Goal: Task Accomplishment & Management: Manage account settings

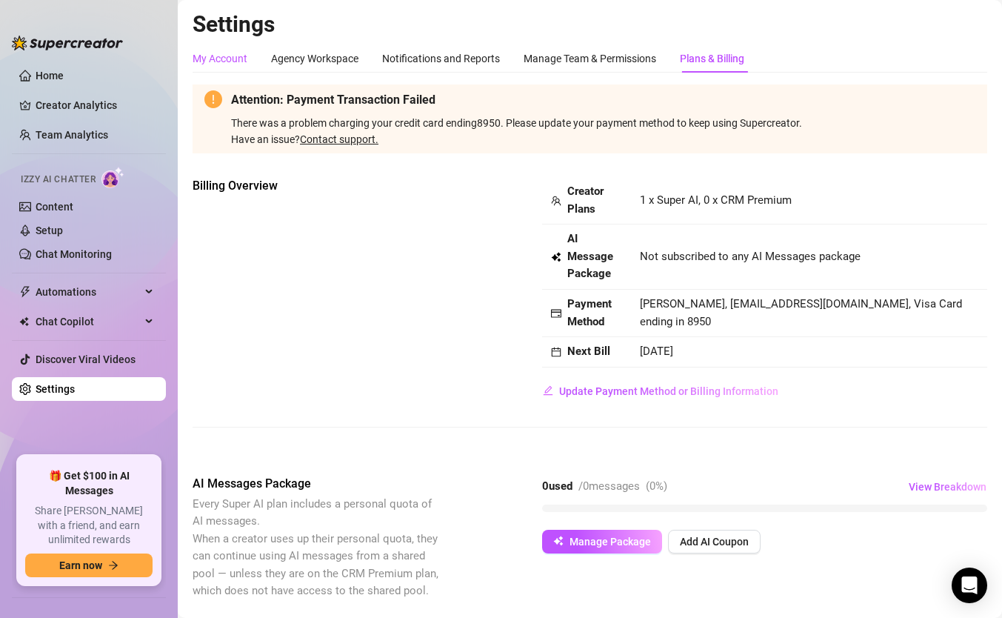
click at [231, 55] on div "My Account" at bounding box center [220, 58] width 55 height 16
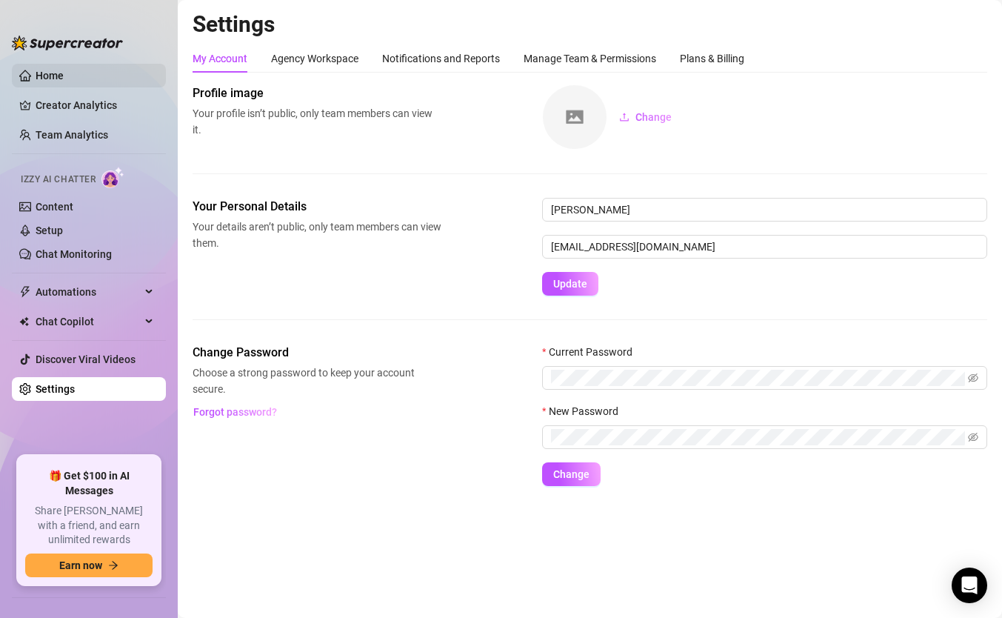
click at [64, 70] on link "Home" at bounding box center [50, 76] width 28 height 12
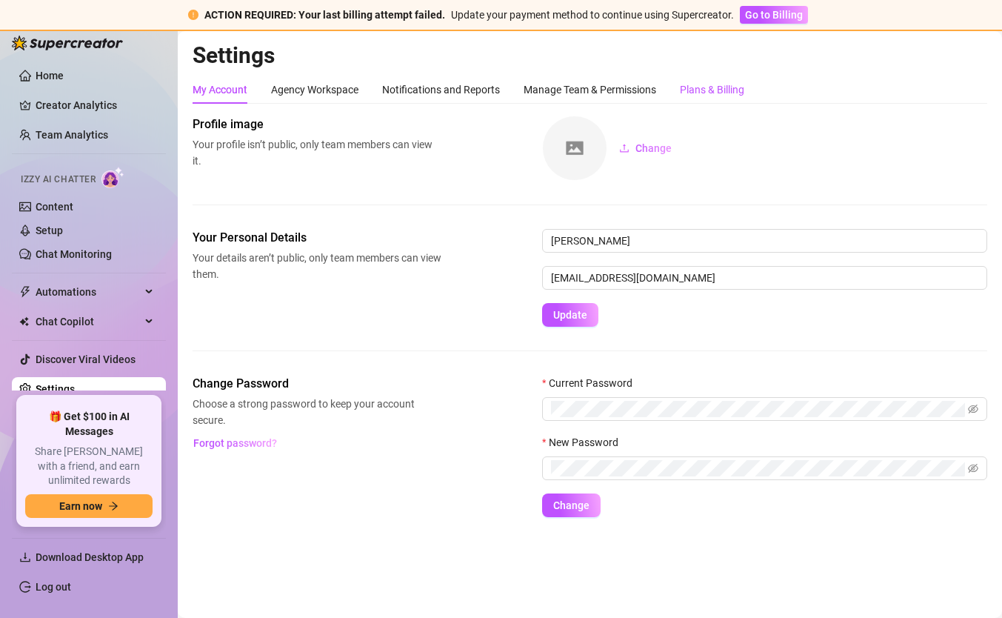
click at [704, 87] on div "Plans & Billing" at bounding box center [712, 89] width 64 height 16
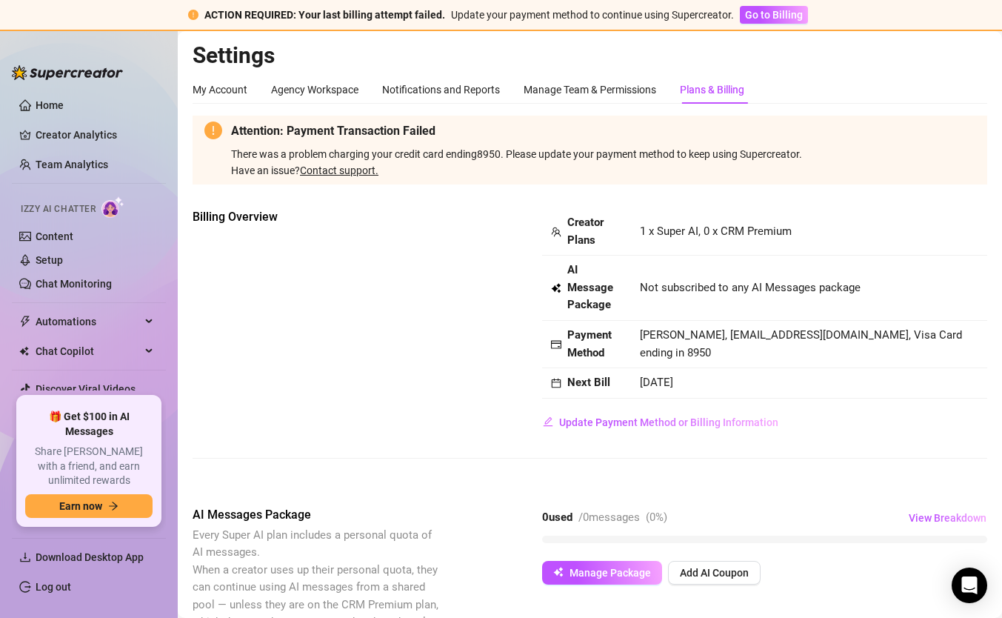
click at [347, 170] on link "Contact support." at bounding box center [339, 170] width 78 height 12
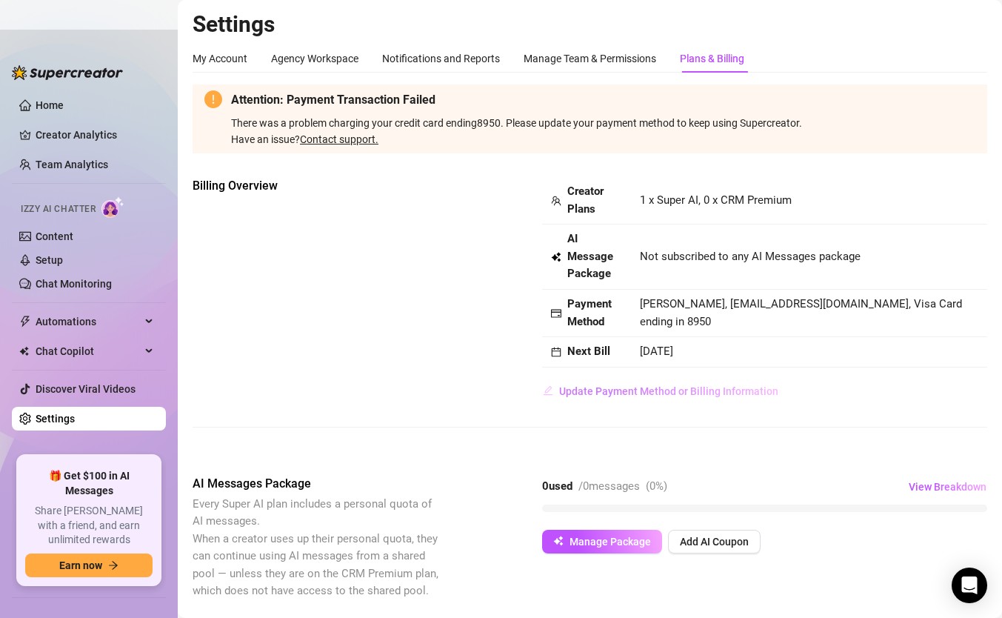
click at [711, 389] on span "Update Payment Method or Billing Information" at bounding box center [668, 391] width 219 height 12
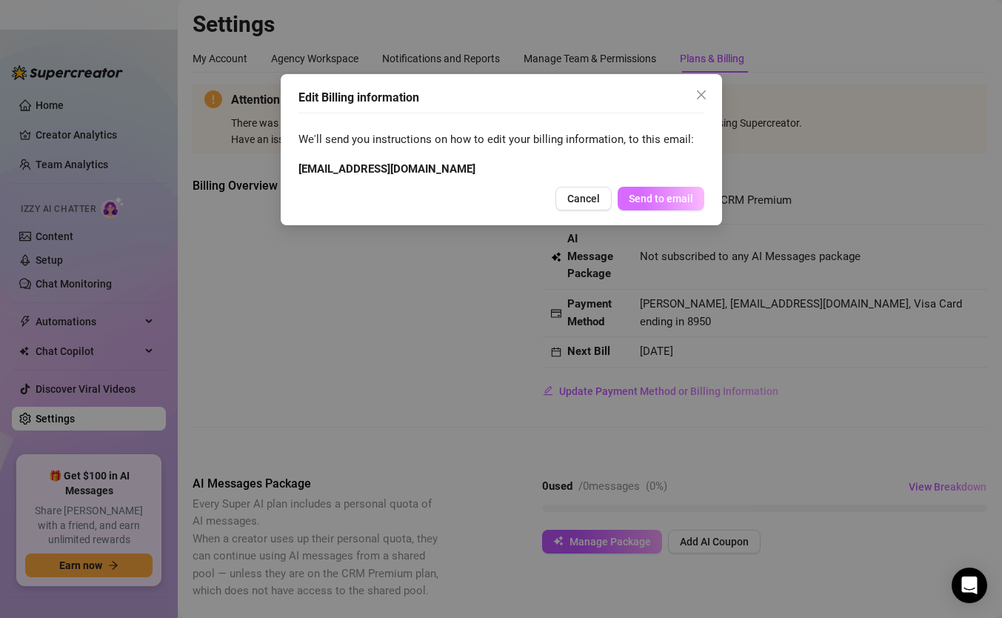
click at [675, 202] on span "Send to email" at bounding box center [661, 199] width 64 height 12
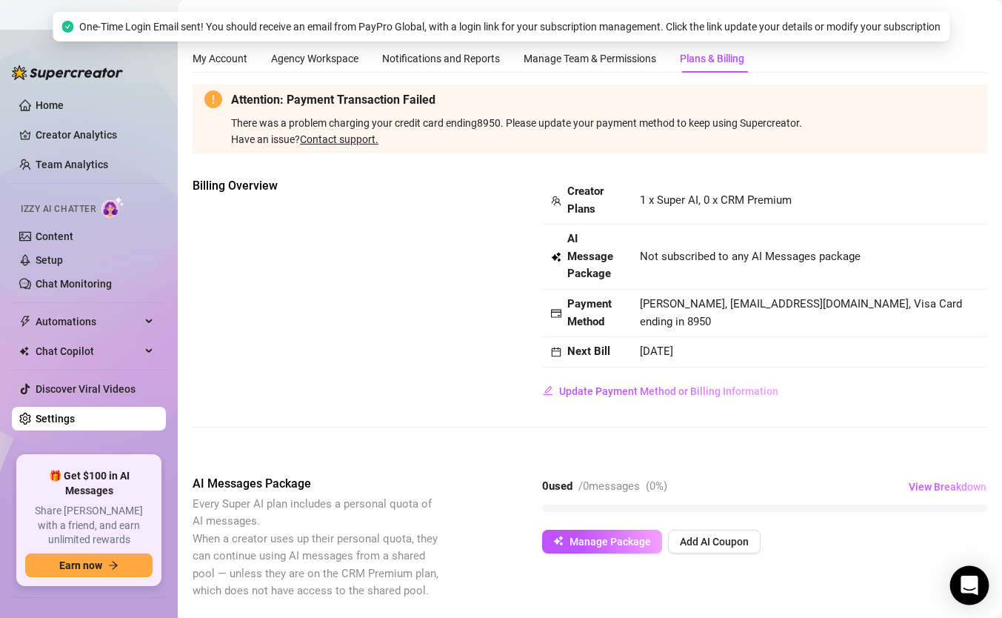
click at [954, 581] on div "Open Intercom Messenger" at bounding box center [969, 585] width 39 height 39
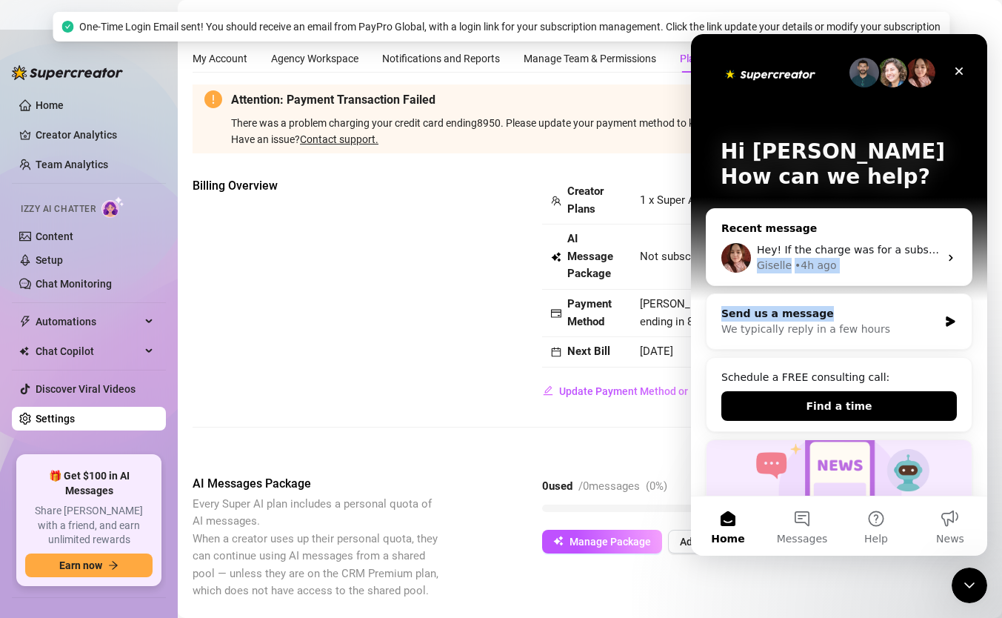
drag, startPoint x: 917, startPoint y: 316, endPoint x: 932, endPoint y: 252, distance: 66.1
click at [932, 252] on div "Recent message Hey! If the charge was for a subscription, the system will autom…" at bounding box center [839, 536] width 267 height 656
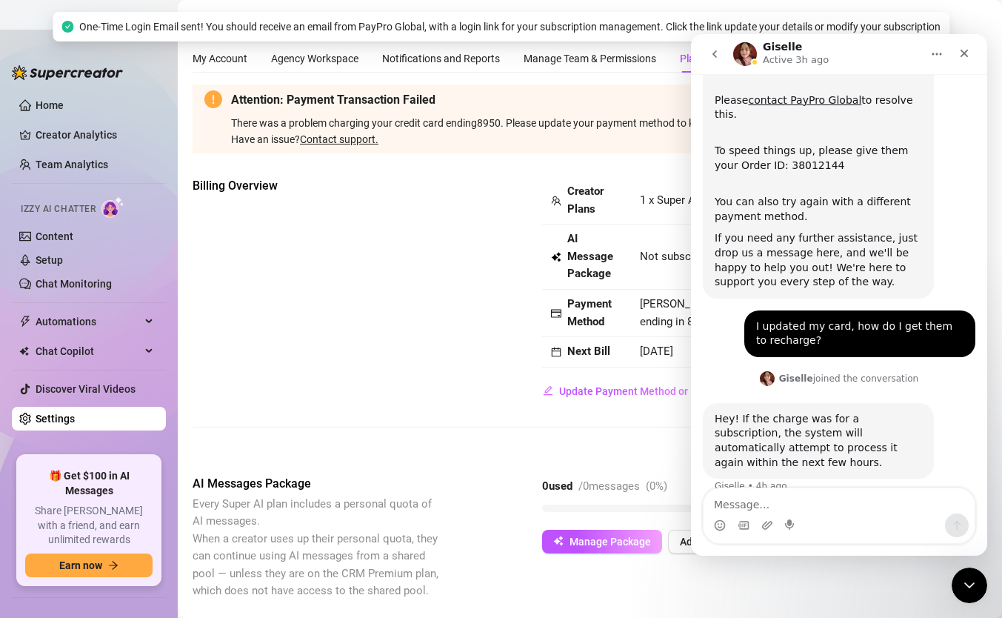
scroll to position [191, 0]
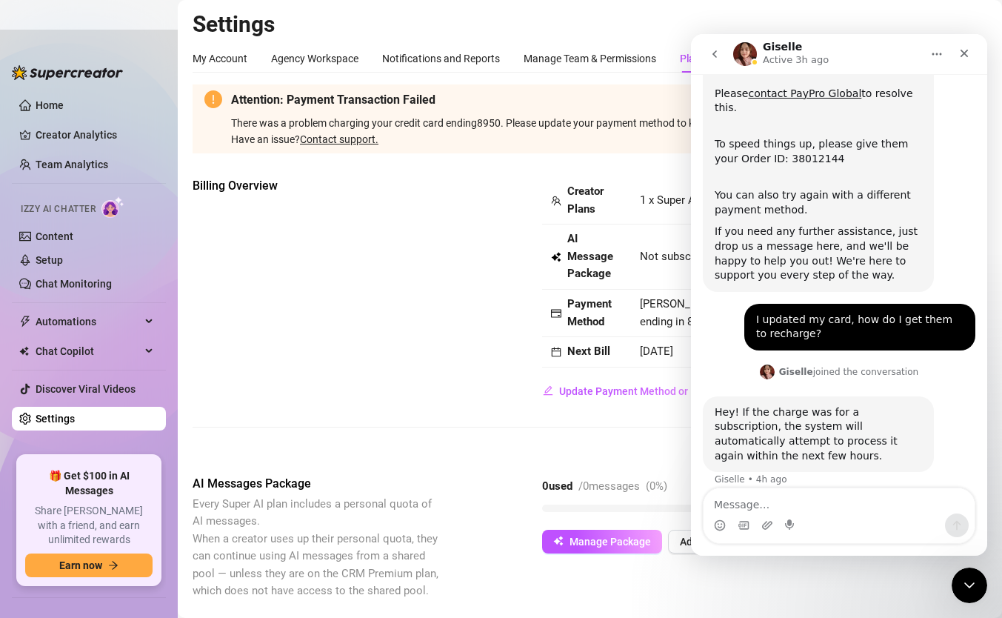
click at [434, 431] on div "Billing Overview Creator Plans 1 x Super AI, 0 x CRM Premium AI Message Package…" at bounding box center [590, 314] width 795 height 274
click at [963, 50] on icon "Close" at bounding box center [964, 53] width 12 height 12
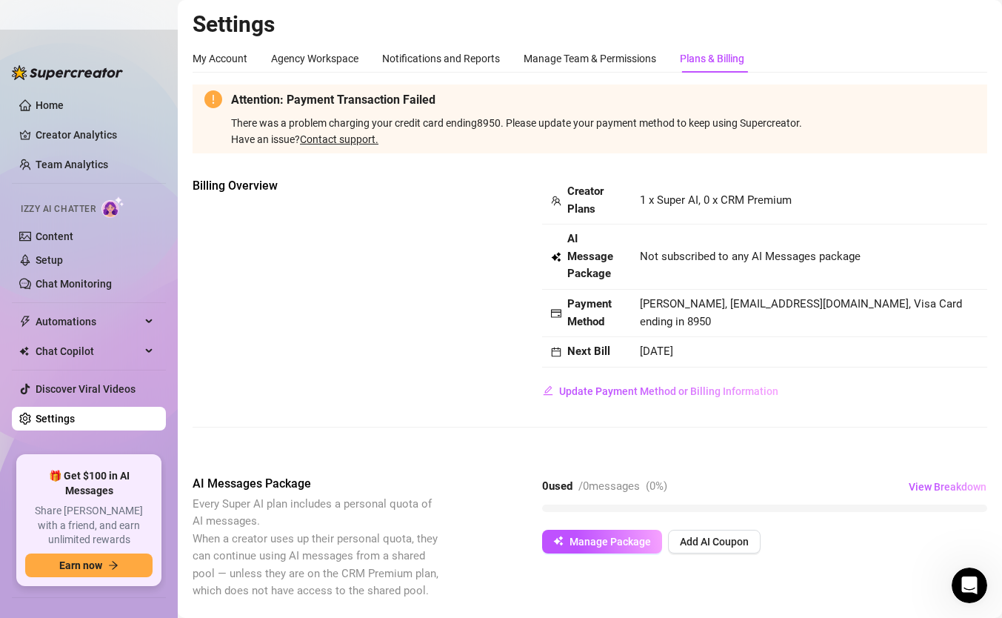
click at [555, 352] on icon "calendar" at bounding box center [556, 352] width 10 height 10
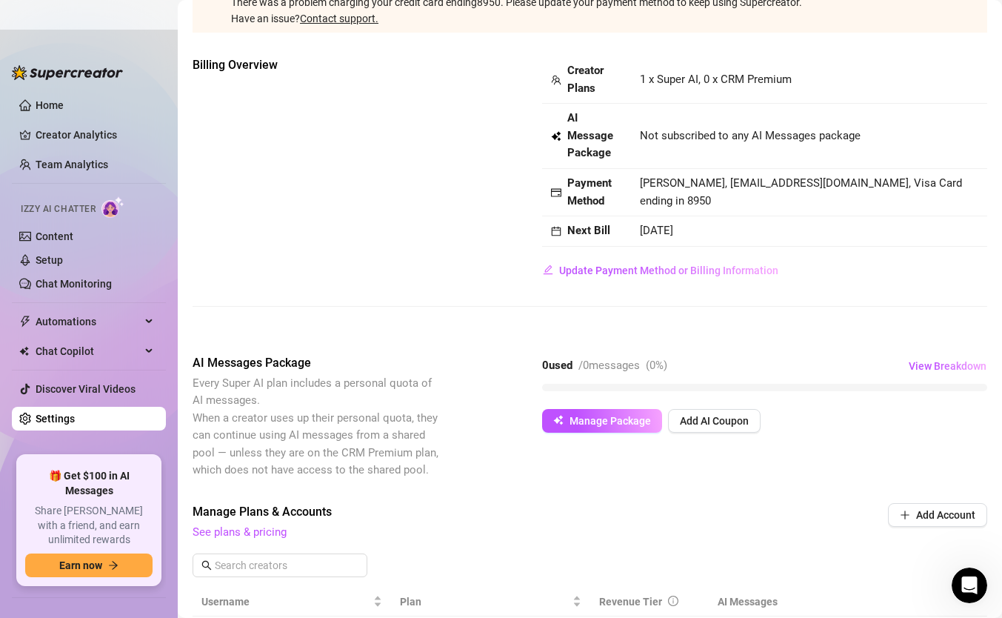
scroll to position [505, 0]
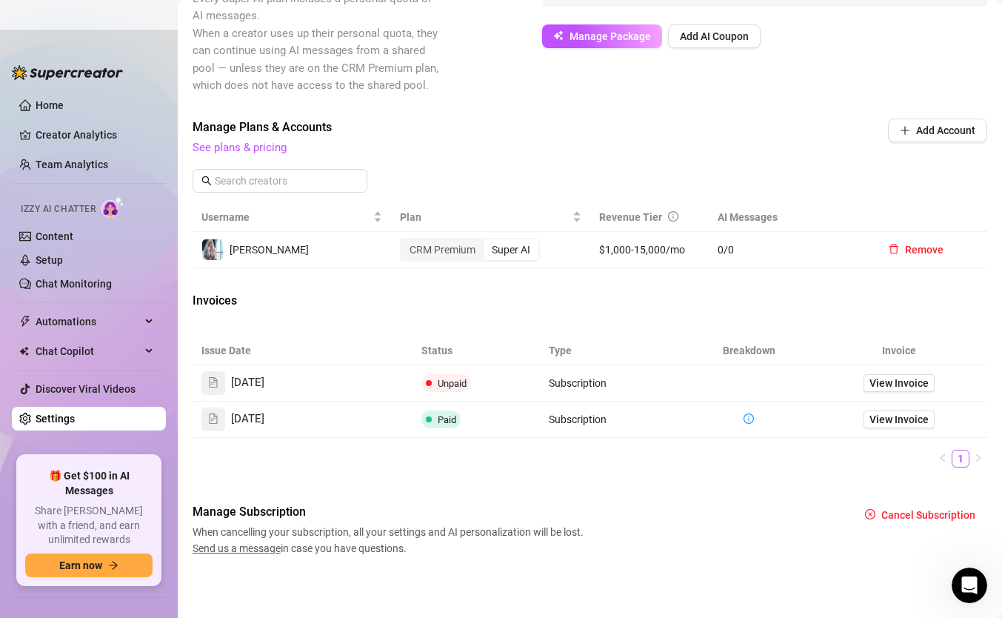
click at [448, 382] on span "Unpaid" at bounding box center [452, 383] width 29 height 11
click at [892, 382] on span "View Invoice" at bounding box center [898, 383] width 59 height 16
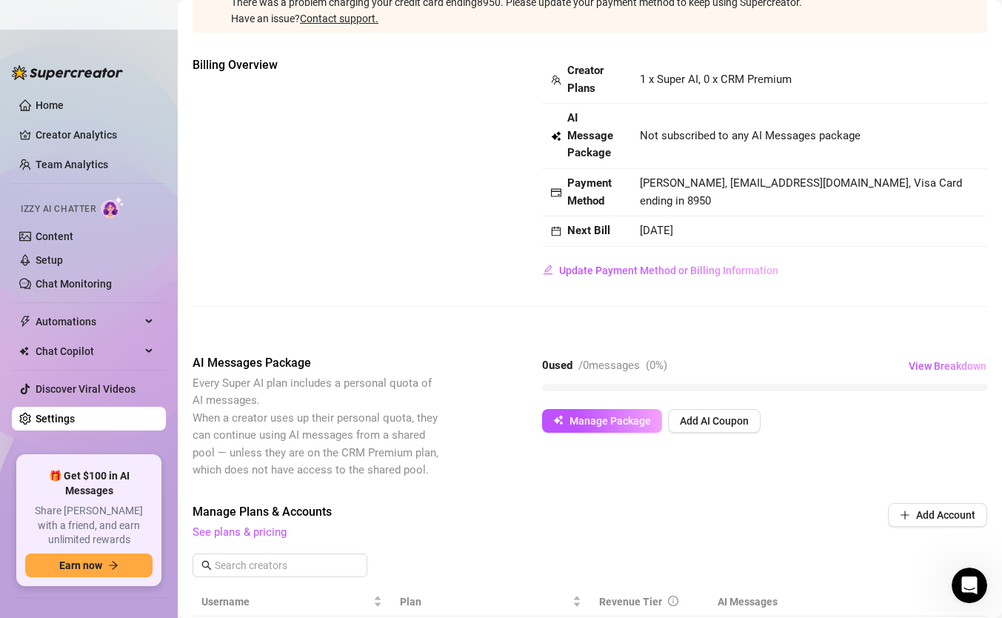
scroll to position [0, 0]
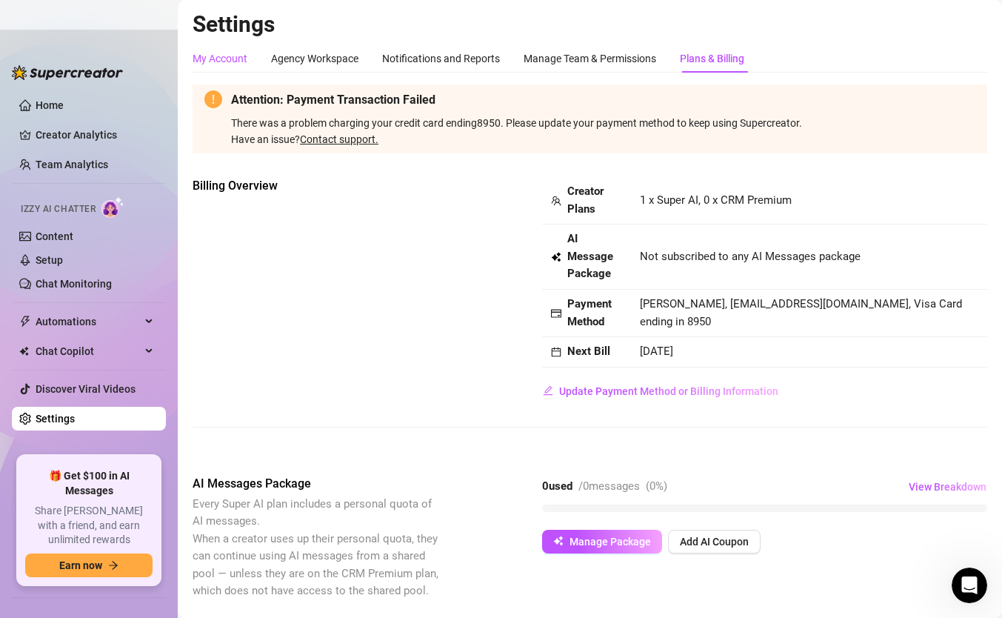
click at [244, 66] on div "My Account" at bounding box center [220, 58] width 55 height 16
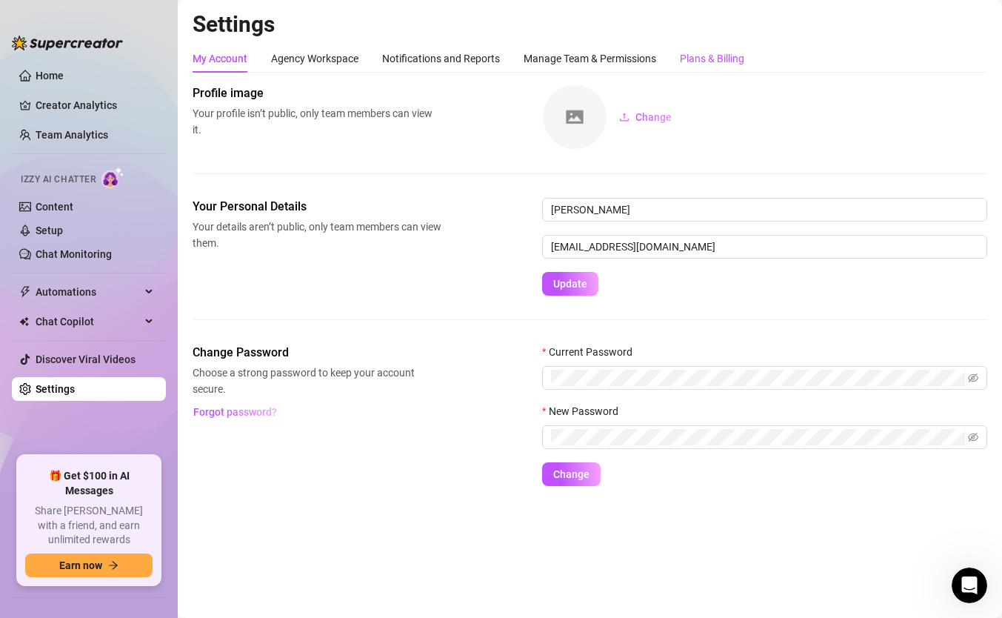
click at [682, 61] on div "Plans & Billing" at bounding box center [712, 58] width 64 height 16
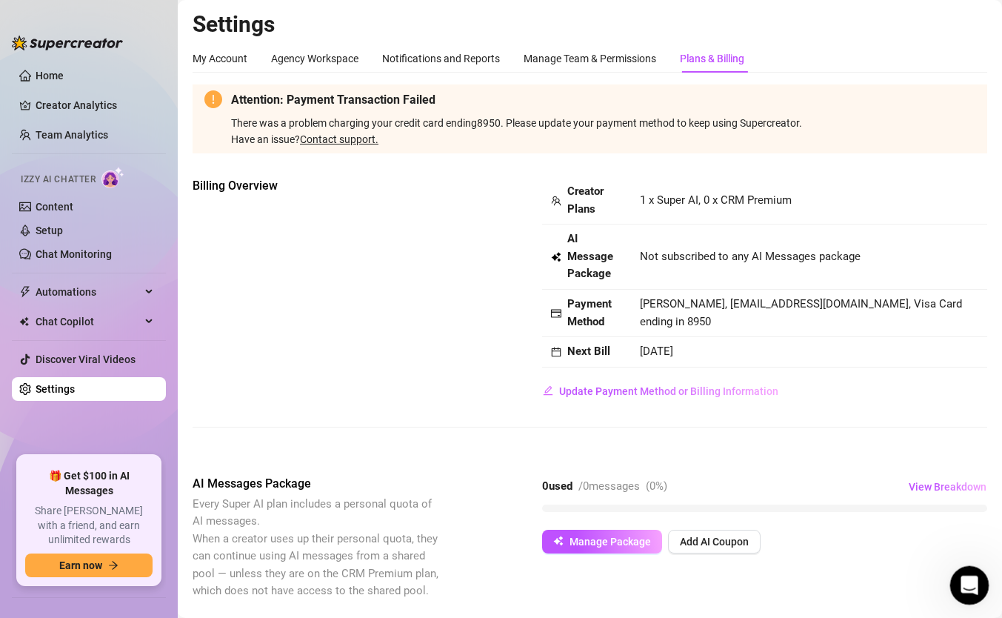
click at [963, 587] on icon "Open Intercom Messenger" at bounding box center [967, 583] width 24 height 24
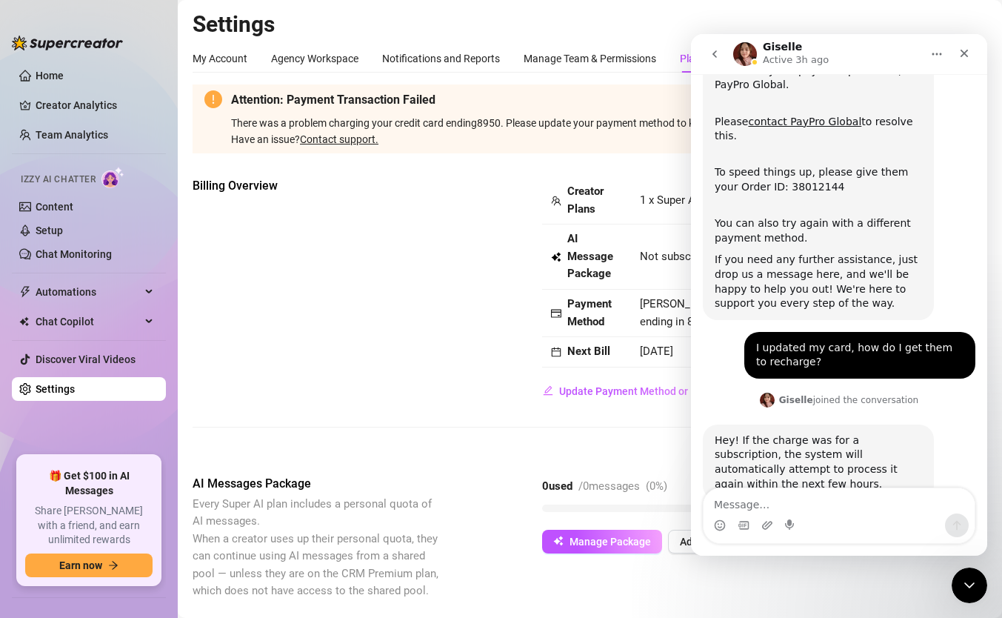
scroll to position [191, 0]
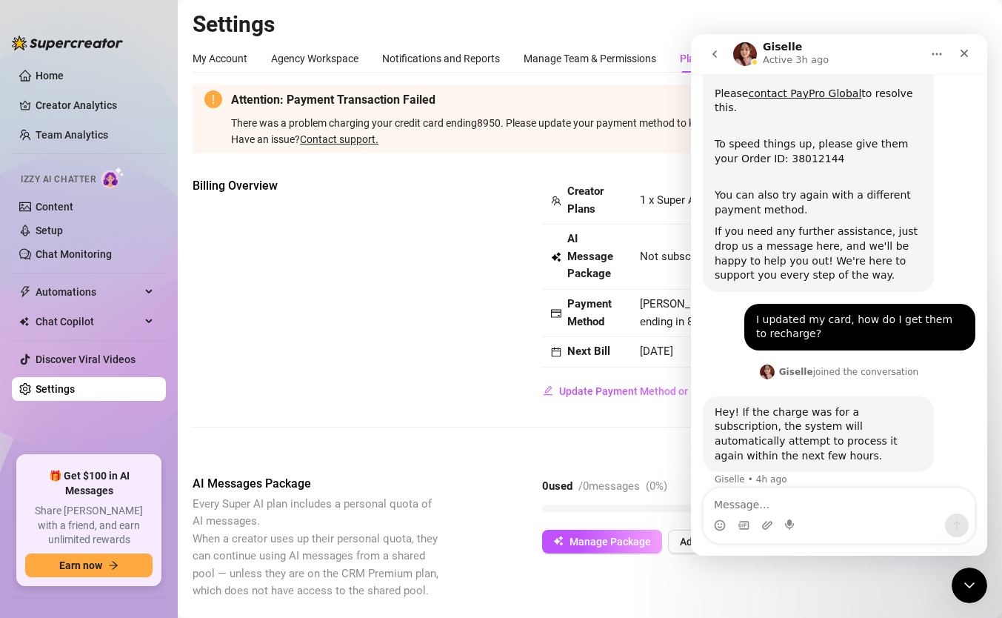
click at [765, 503] on textarea "Message…" at bounding box center [838, 500] width 271 height 25
type textarea "H"
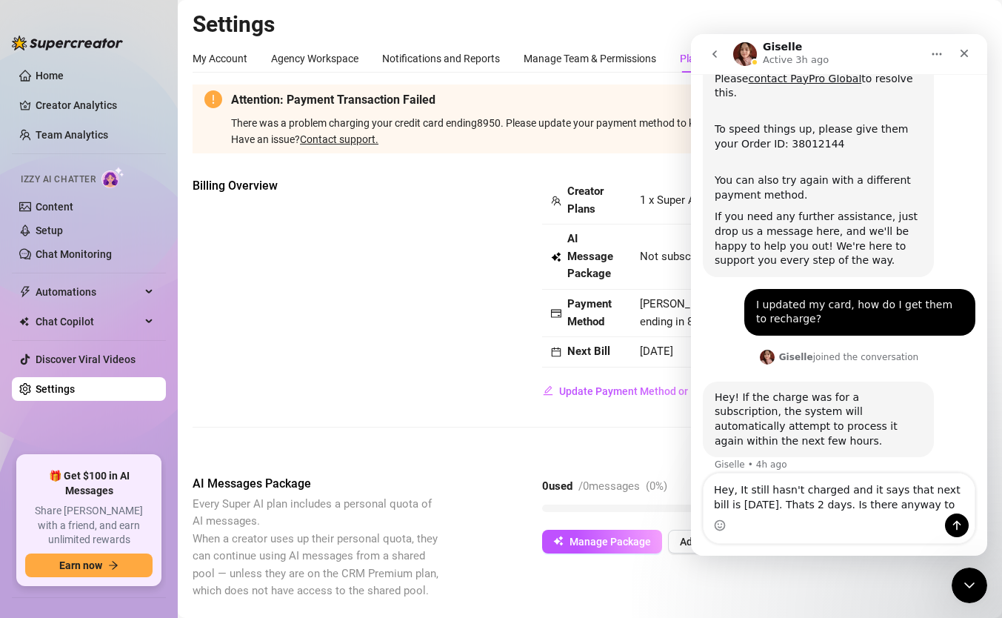
scroll to position [221, 0]
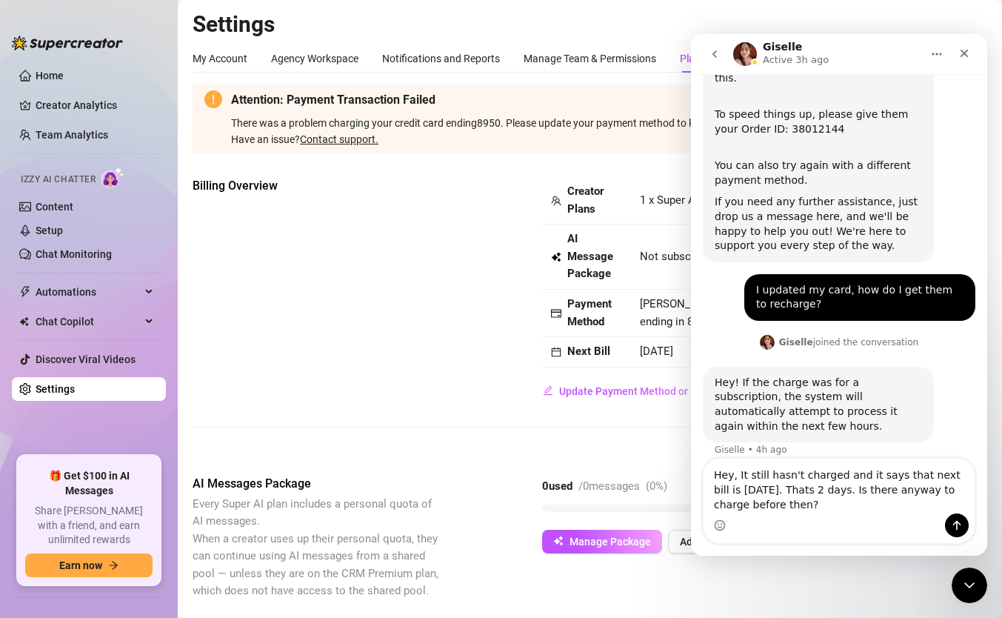
type textarea "Hey, It still hasn't charged and it says that next bill is September 16 2025. T…"
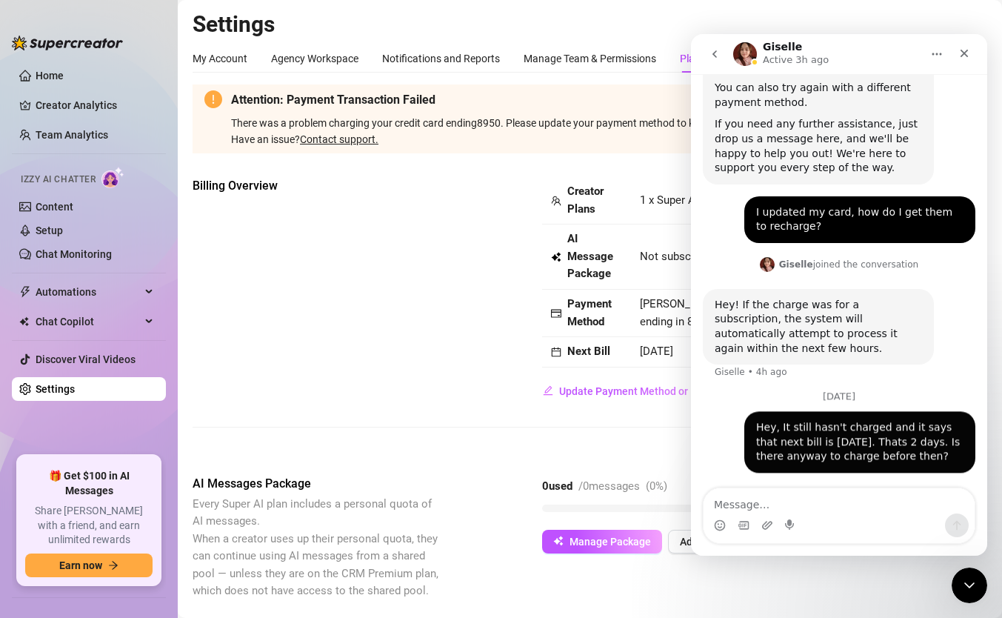
scroll to position [299, 0]
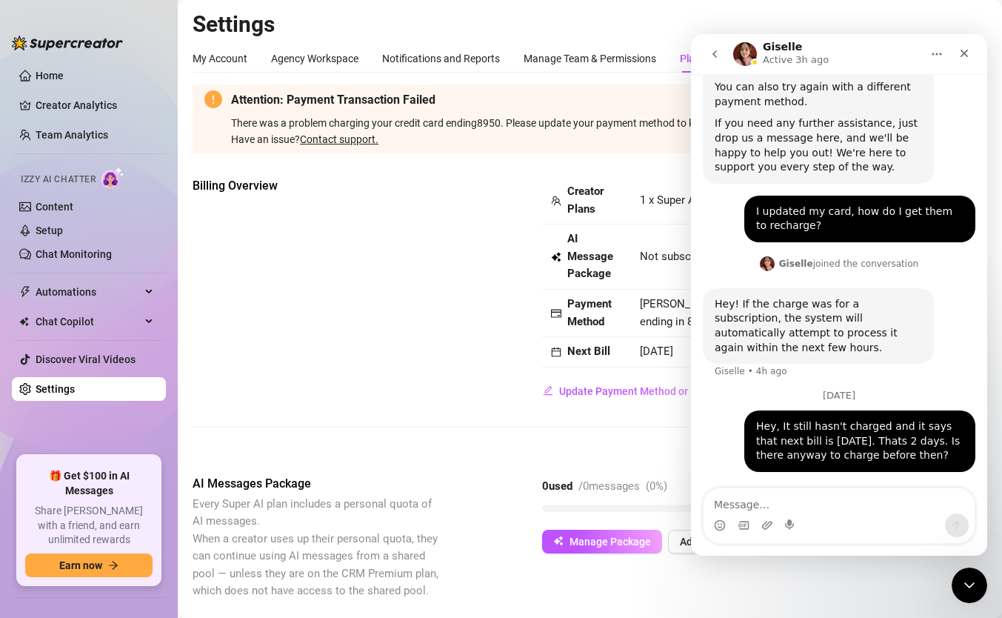
click at [373, 362] on div "Billing Overview Creator Plans 1 x Super AI, 0 x CRM Premium AI Message Package…" at bounding box center [590, 290] width 795 height 226
click at [719, 50] on icon "go back" at bounding box center [715, 54] width 12 height 12
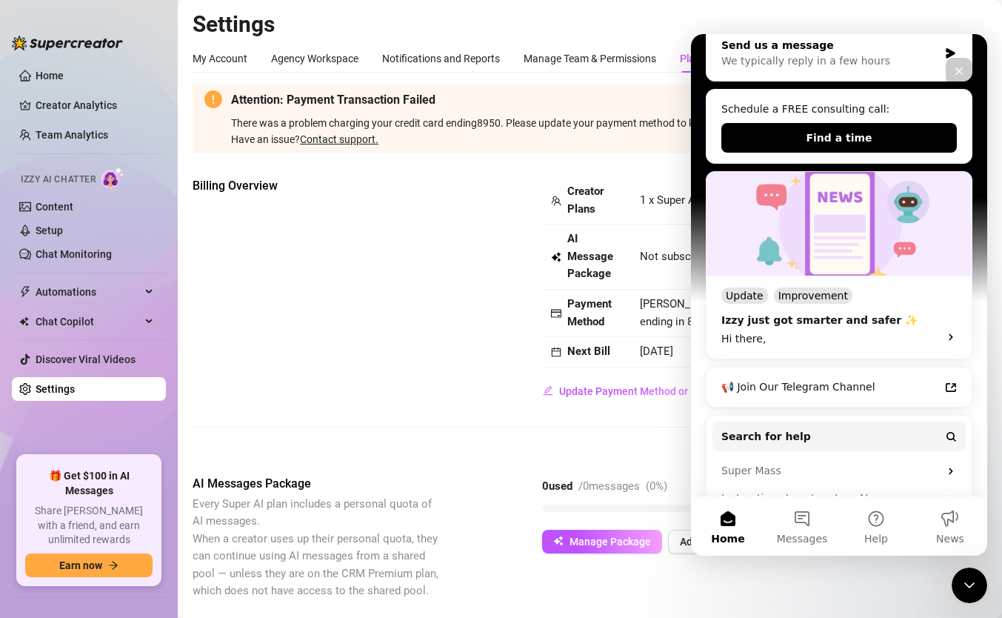
scroll to position [369, 0]
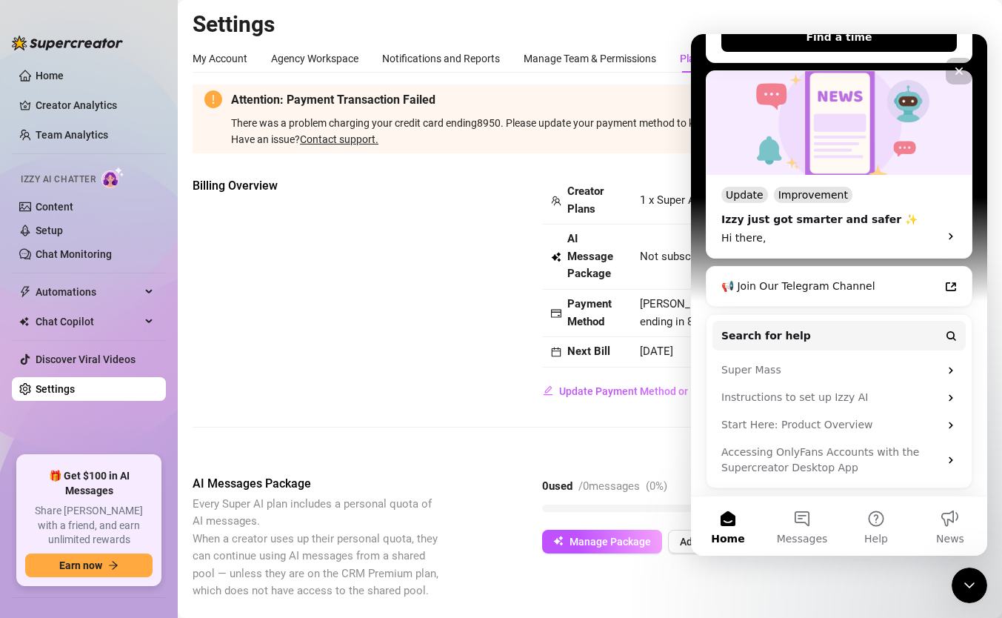
click at [458, 390] on div "Billing Overview Creator Plans 1 x Super AI, 0 x CRM Premium AI Message Package…" at bounding box center [590, 290] width 795 height 226
click at [962, 79] on div "Close" at bounding box center [959, 71] width 27 height 27
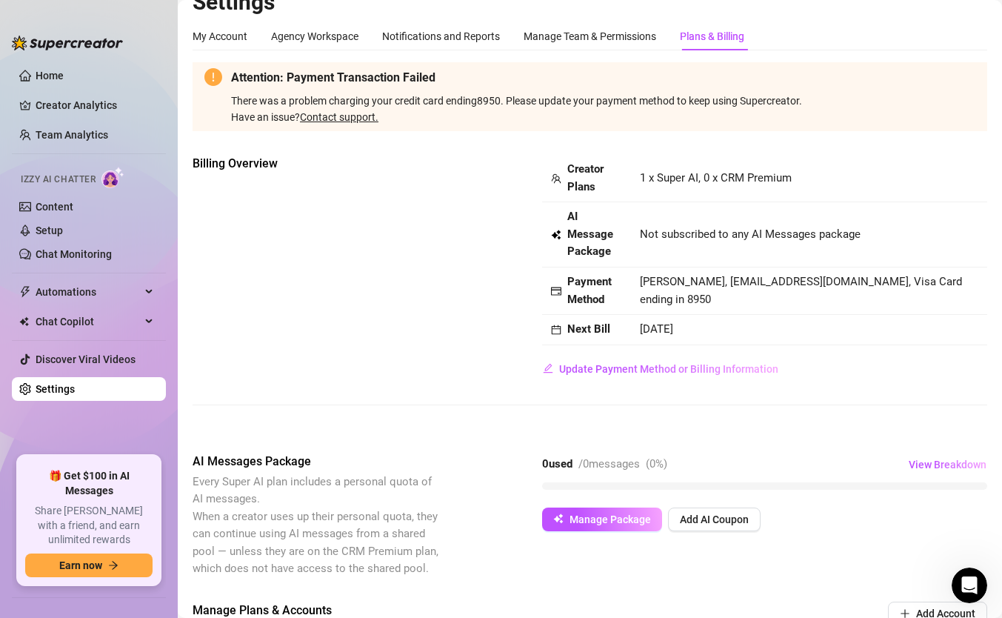
scroll to position [23, 0]
click at [558, 328] on icon "calendar" at bounding box center [556, 329] width 10 height 10
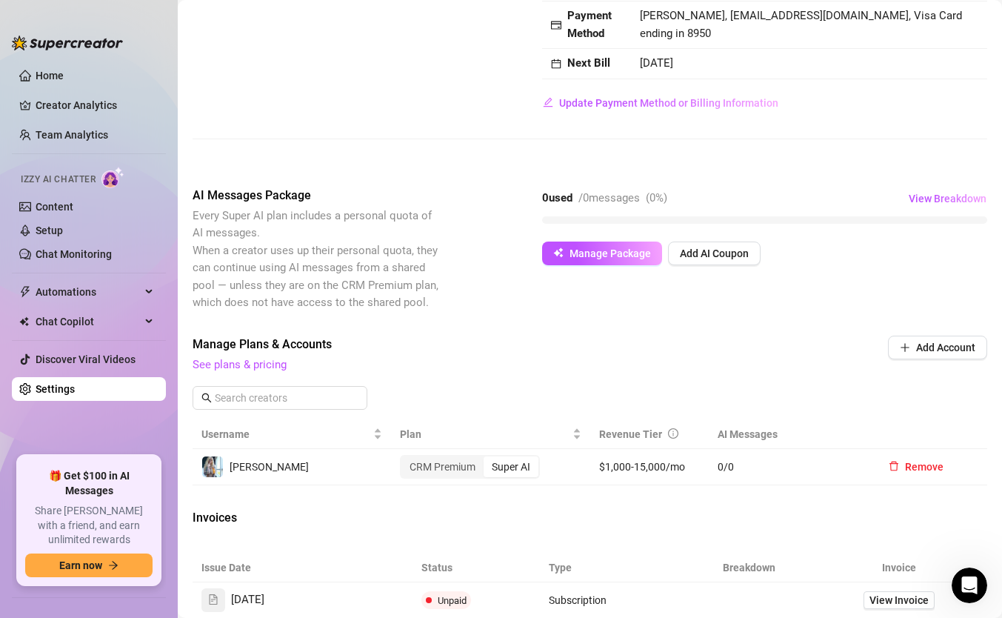
scroll to position [344, 0]
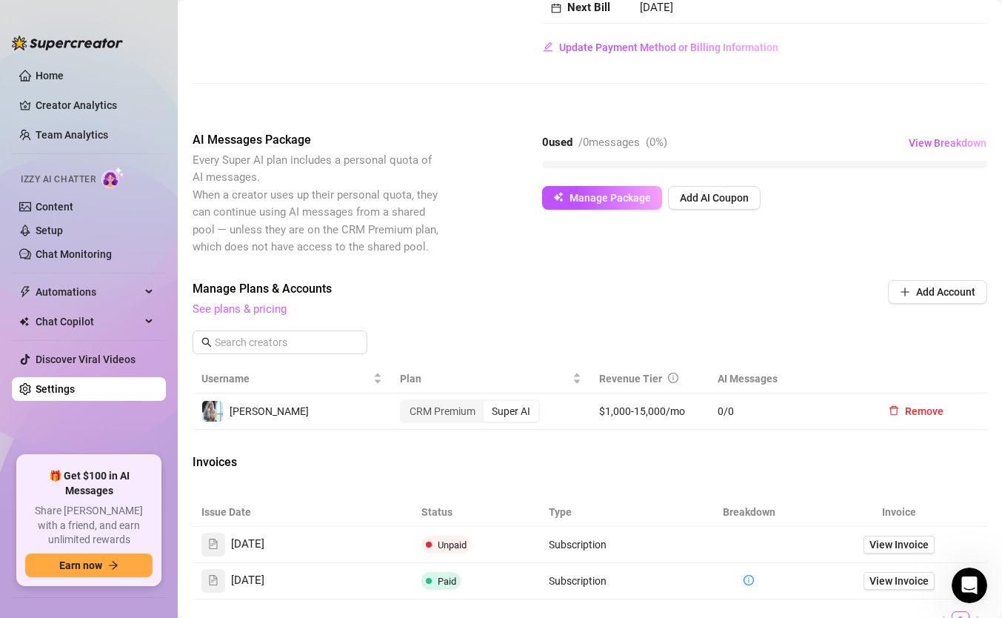
click at [228, 314] on link "See plans & pricing" at bounding box center [240, 308] width 94 height 13
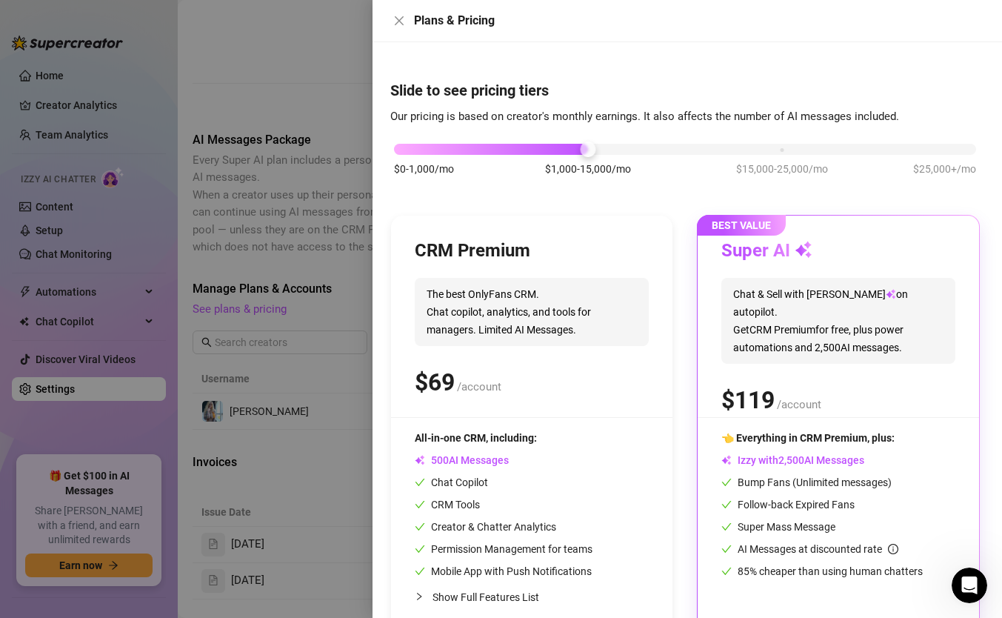
scroll to position [39, 0]
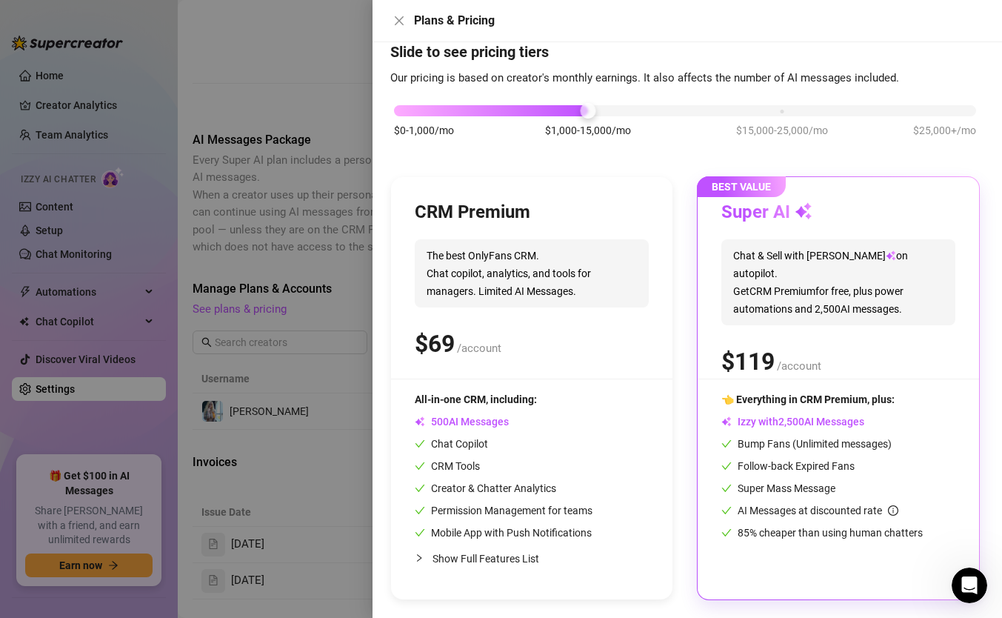
click at [549, 279] on span "The best OnlyFans CRM. Chat copilot, analytics, and tools for managers. Limited…" at bounding box center [532, 273] width 234 height 68
click at [418, 556] on icon "collapsed" at bounding box center [419, 557] width 9 height 9
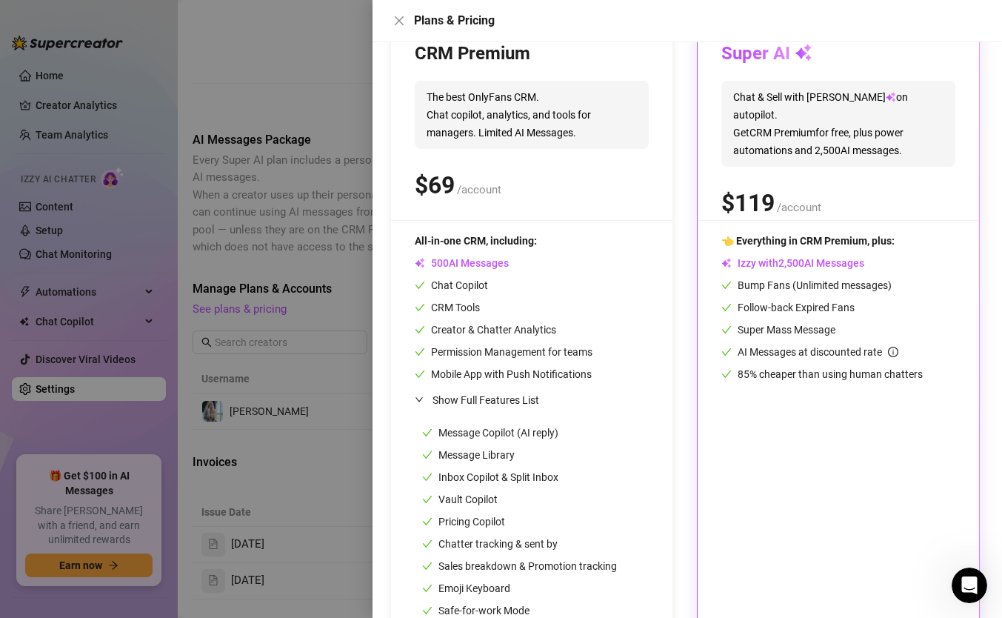
scroll to position [247, 0]
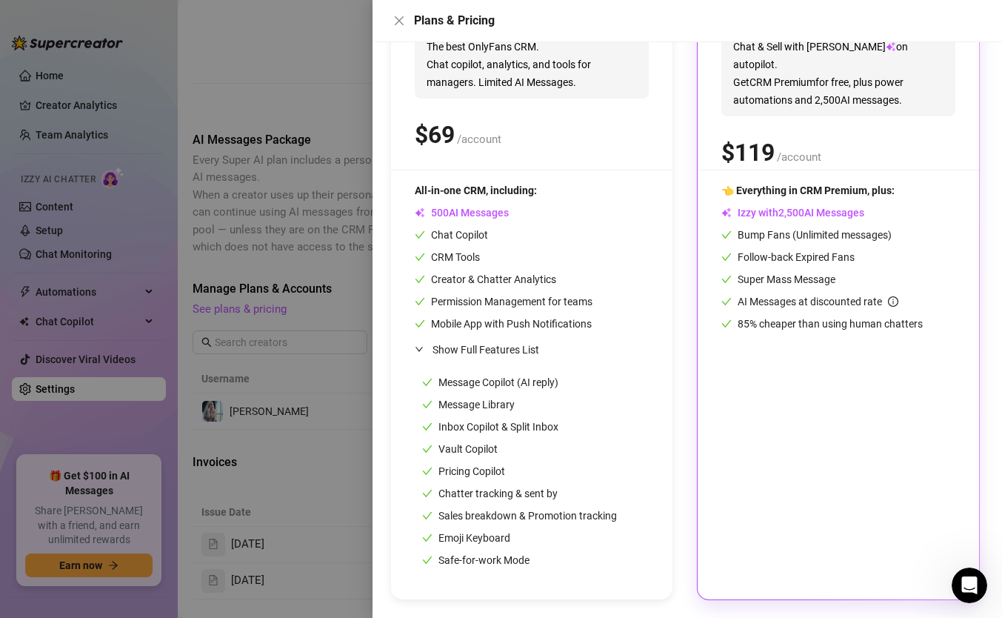
click at [329, 128] on div at bounding box center [501, 309] width 1002 height 618
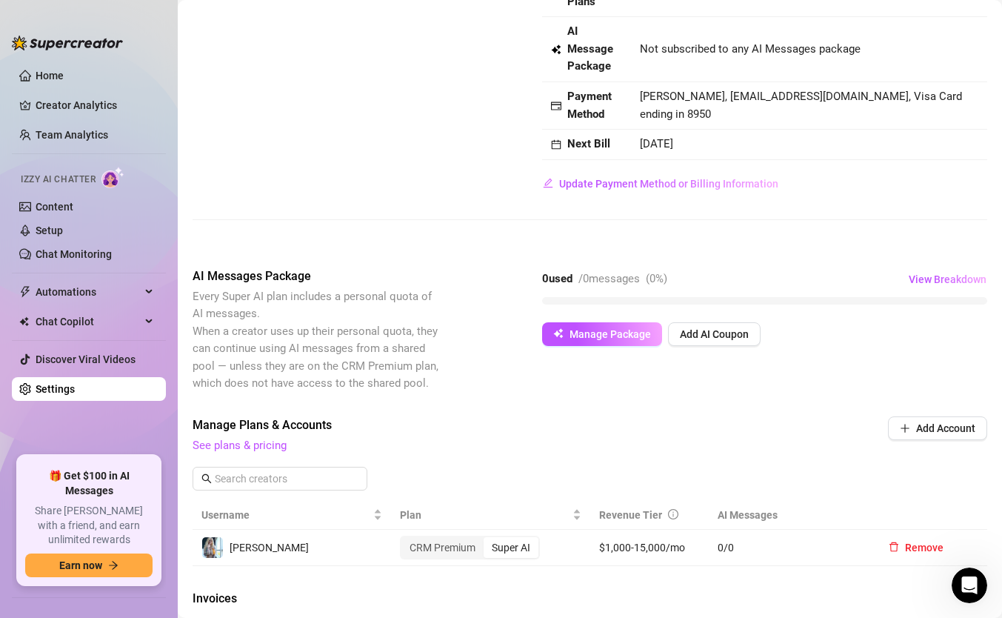
scroll to position [0, 0]
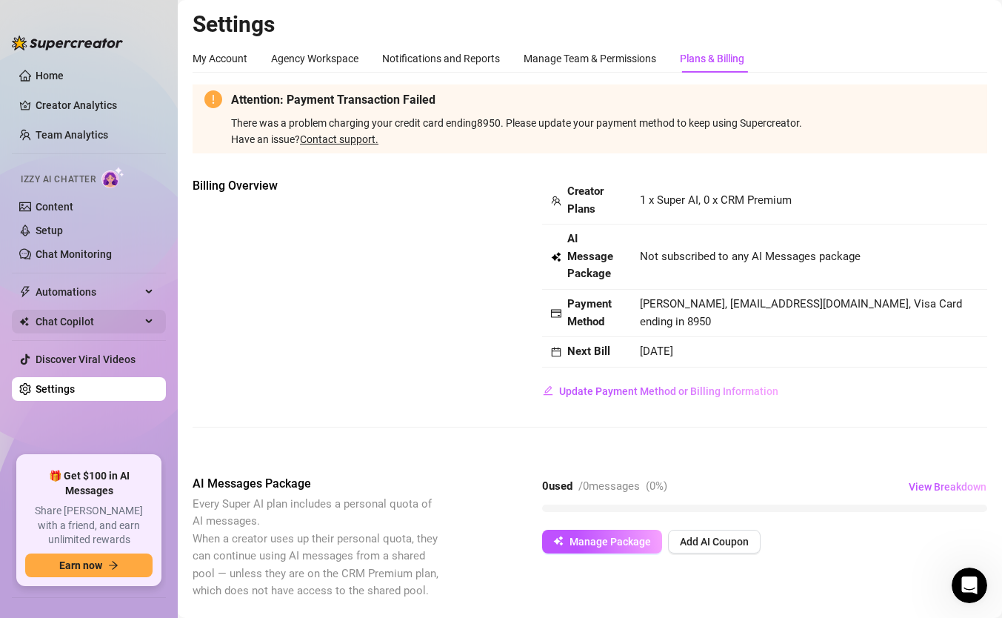
click at [125, 322] on span "Chat Copilot" at bounding box center [88, 322] width 105 height 24
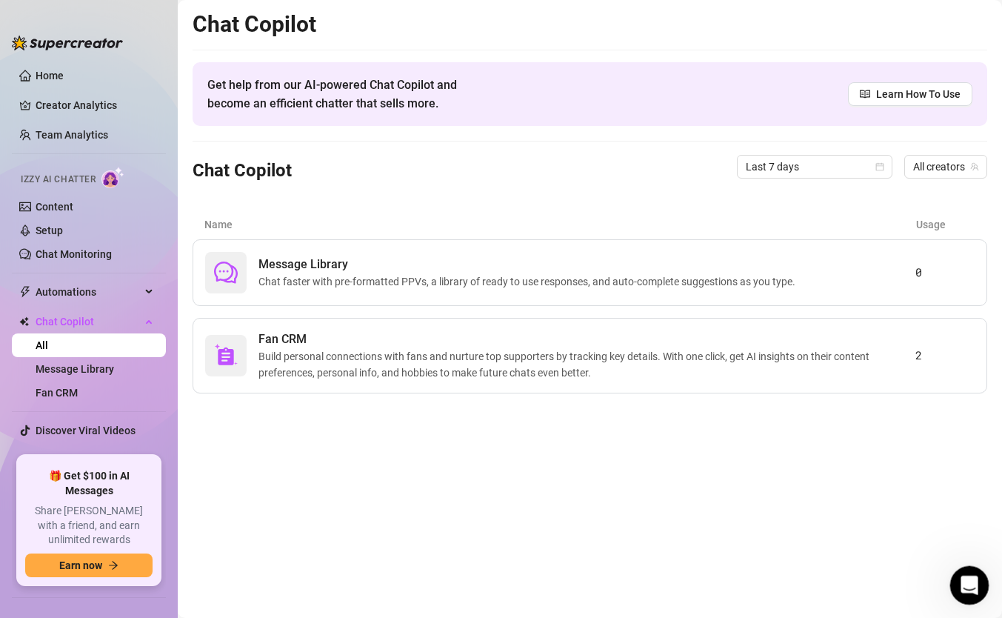
click at [969, 575] on icon "Open Intercom Messenger" at bounding box center [967, 583] width 24 height 24
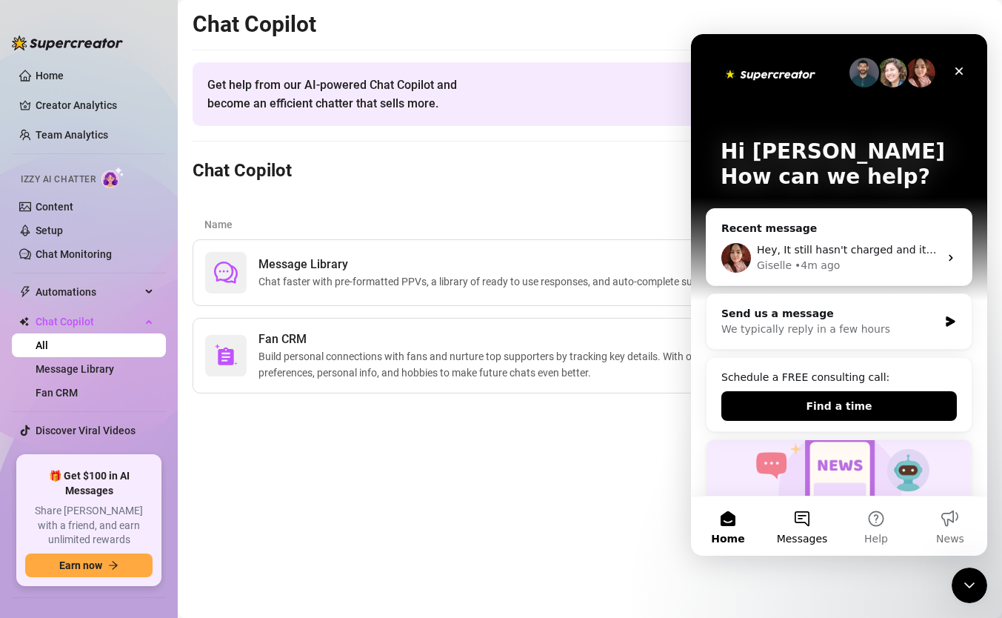
click at [800, 520] on button "Messages" at bounding box center [802, 525] width 74 height 59
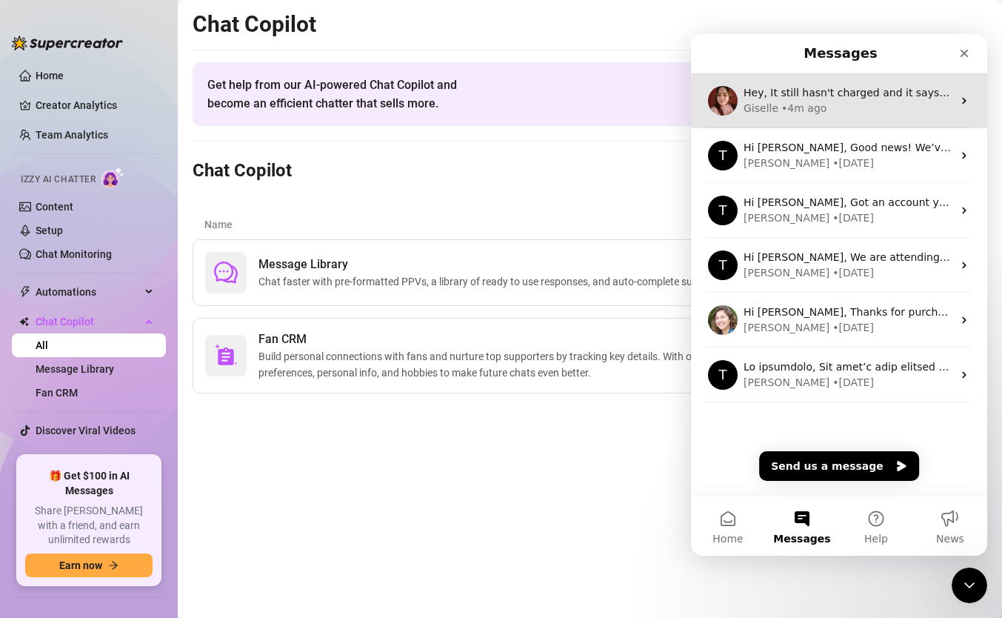
click at [838, 111] on div "Giselle • 4m ago" at bounding box center [847, 109] width 209 height 16
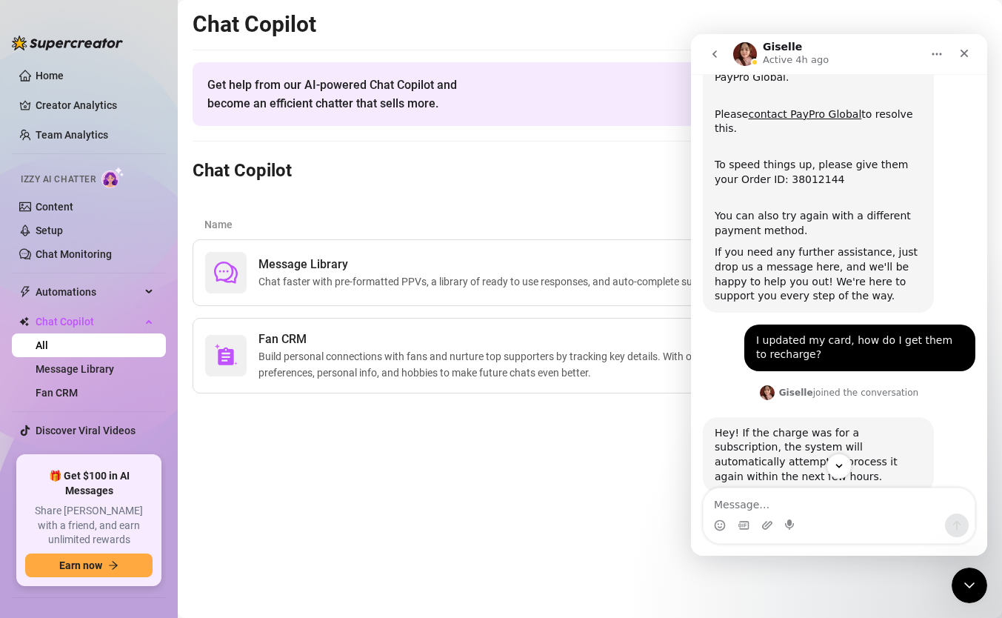
scroll to position [143, 0]
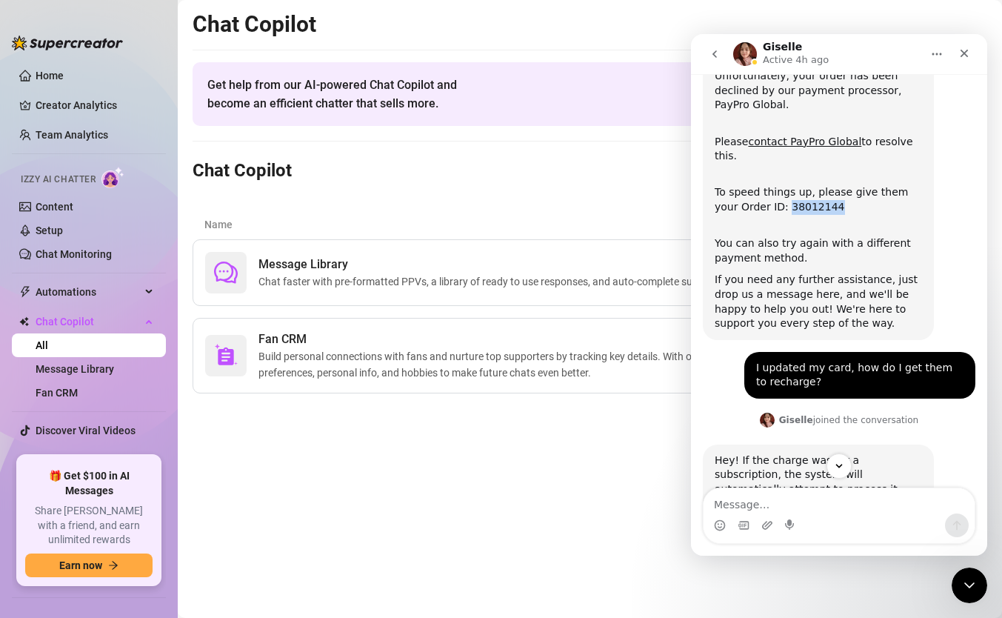
drag, startPoint x: 761, startPoint y: 209, endPoint x: 843, endPoint y: 208, distance: 82.2
click at [843, 208] on div "To speed things up, please give them your Order ID: 38012144" at bounding box center [818, 193] width 207 height 44
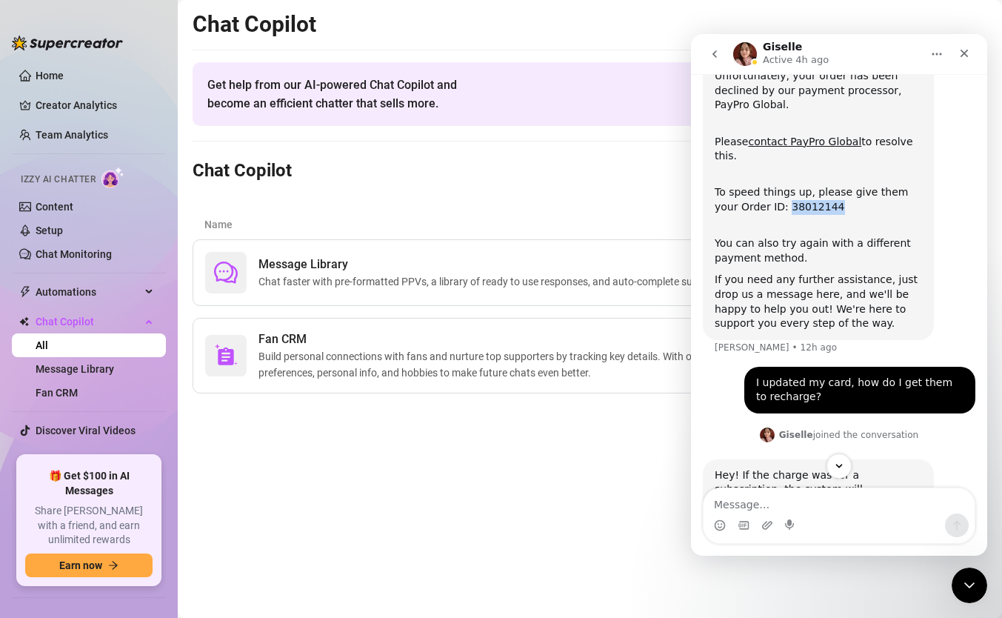
copy div "38012144"
click at [964, 42] on div "Close" at bounding box center [964, 53] width 27 height 27
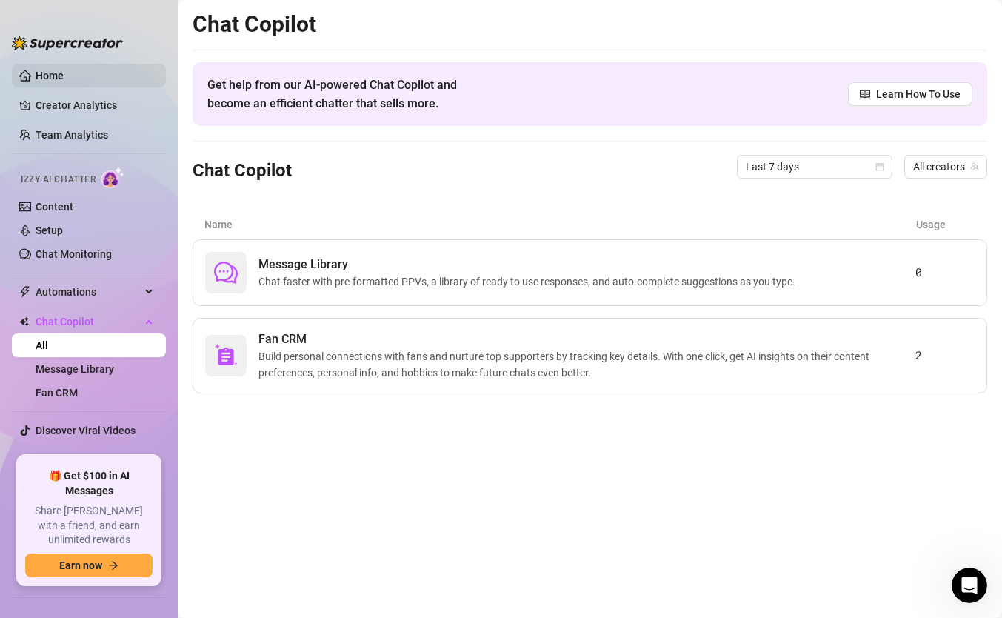
click at [64, 75] on link "Home" at bounding box center [50, 76] width 28 height 12
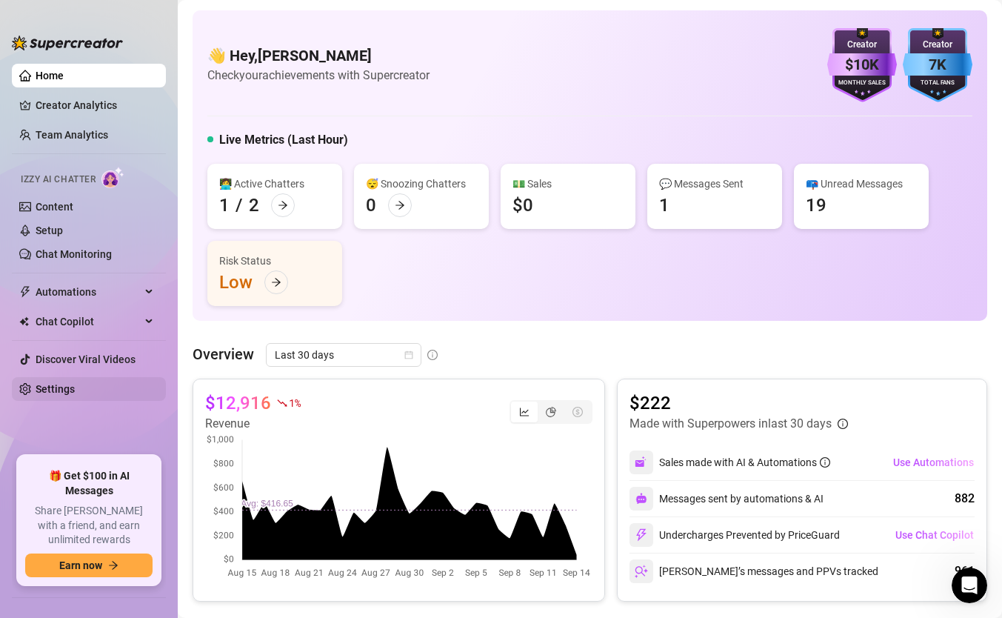
click at [60, 395] on link "Settings" at bounding box center [55, 389] width 39 height 12
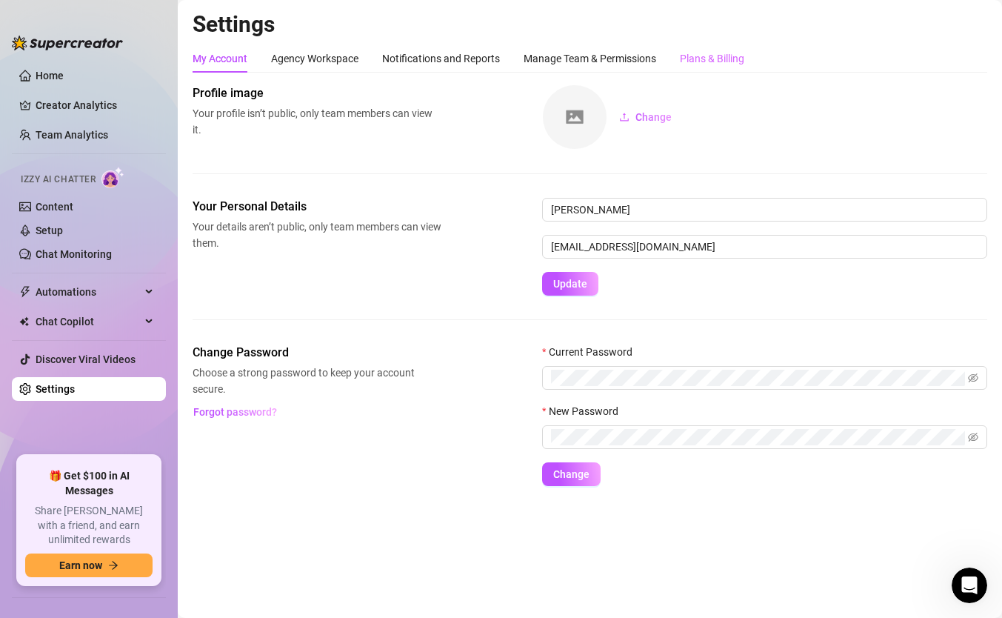
click at [708, 50] on div "Plans & Billing" at bounding box center [712, 58] width 64 height 28
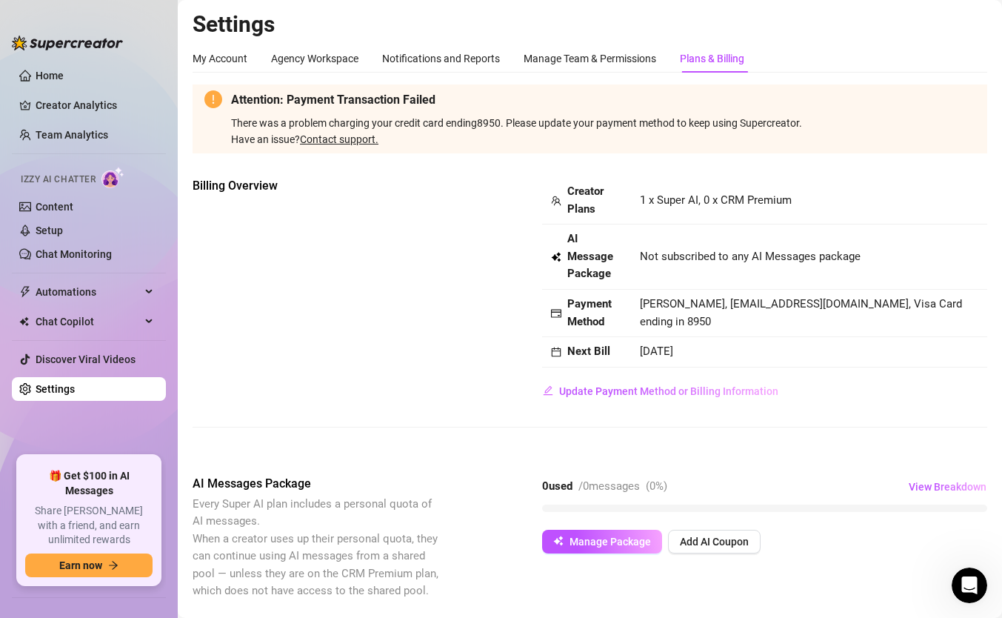
scroll to position [16, 0]
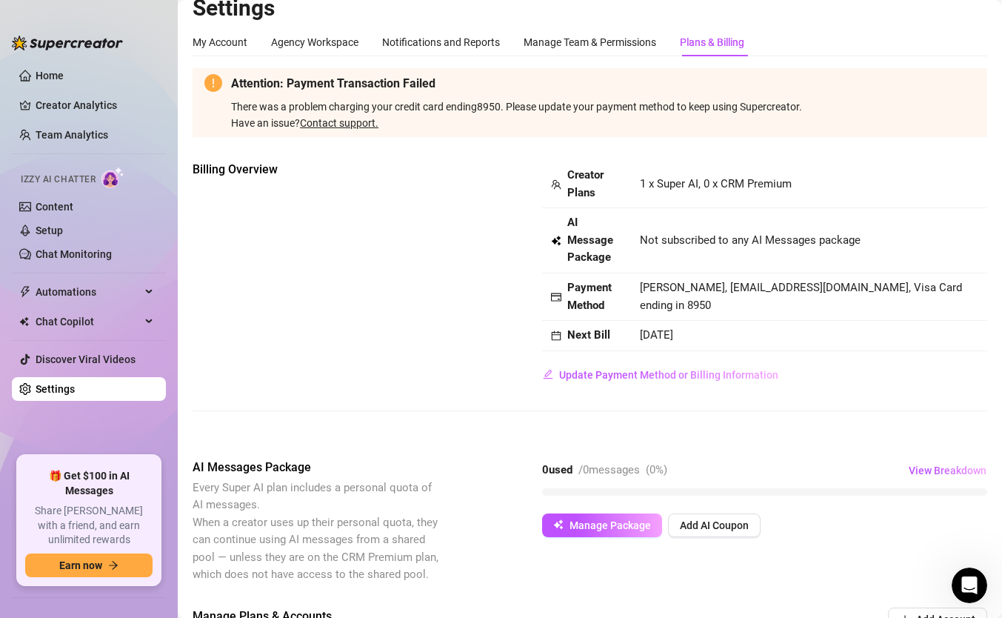
click at [327, 118] on link "Contact support." at bounding box center [339, 123] width 78 height 12
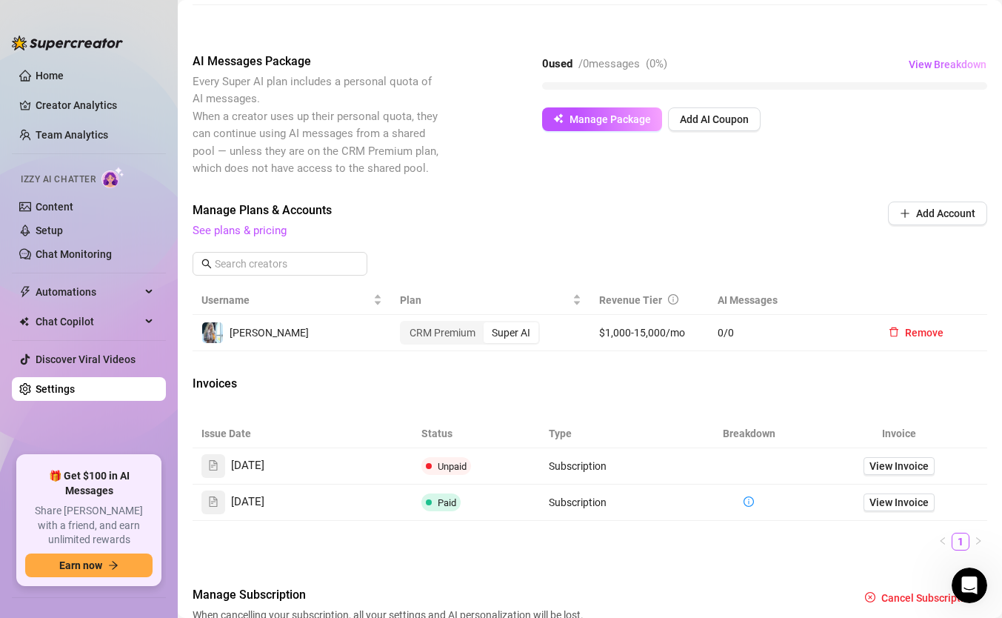
scroll to position [505, 0]
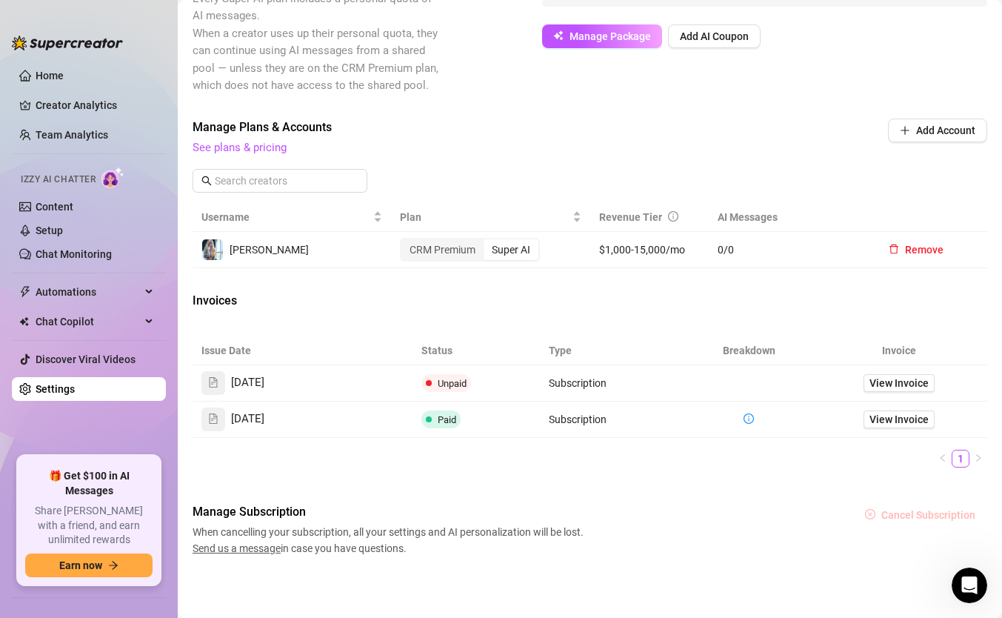
click at [937, 521] on button "Cancel Subscription" at bounding box center [920, 515] width 134 height 24
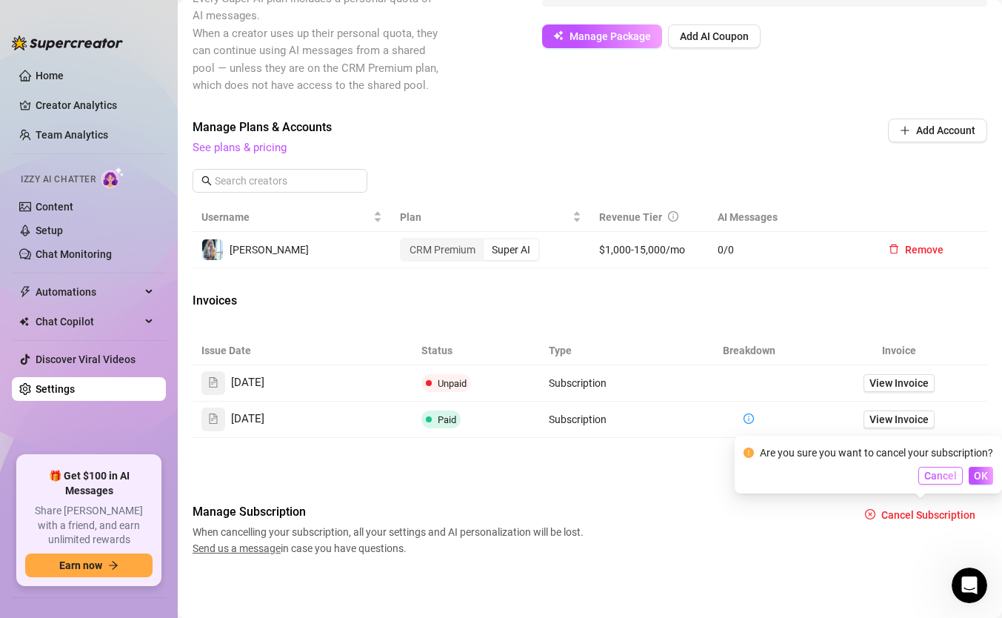
click at [940, 475] on span "Cancel" at bounding box center [940, 475] width 33 height 12
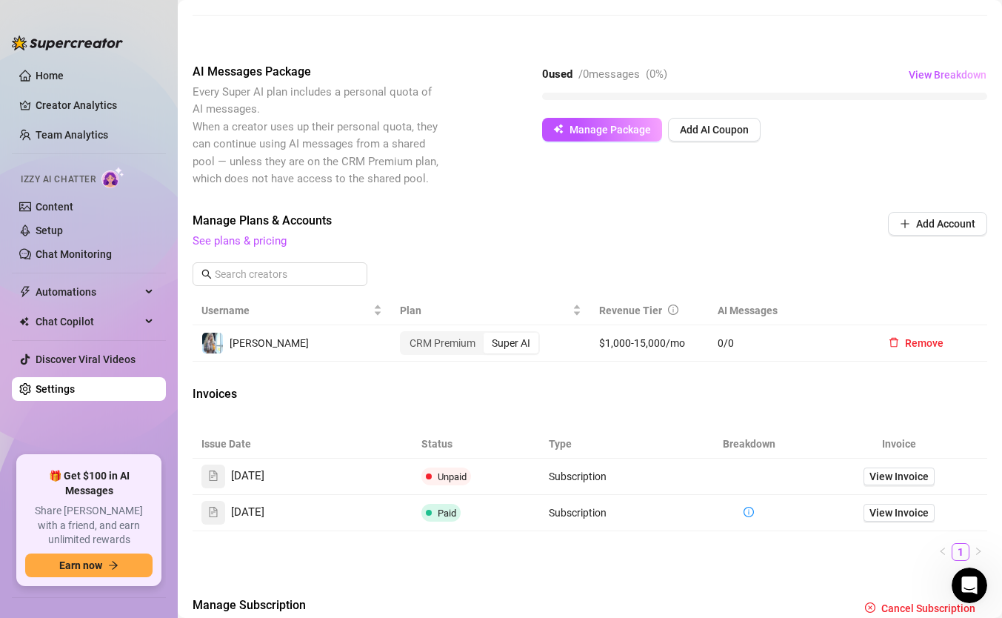
scroll to position [399, 0]
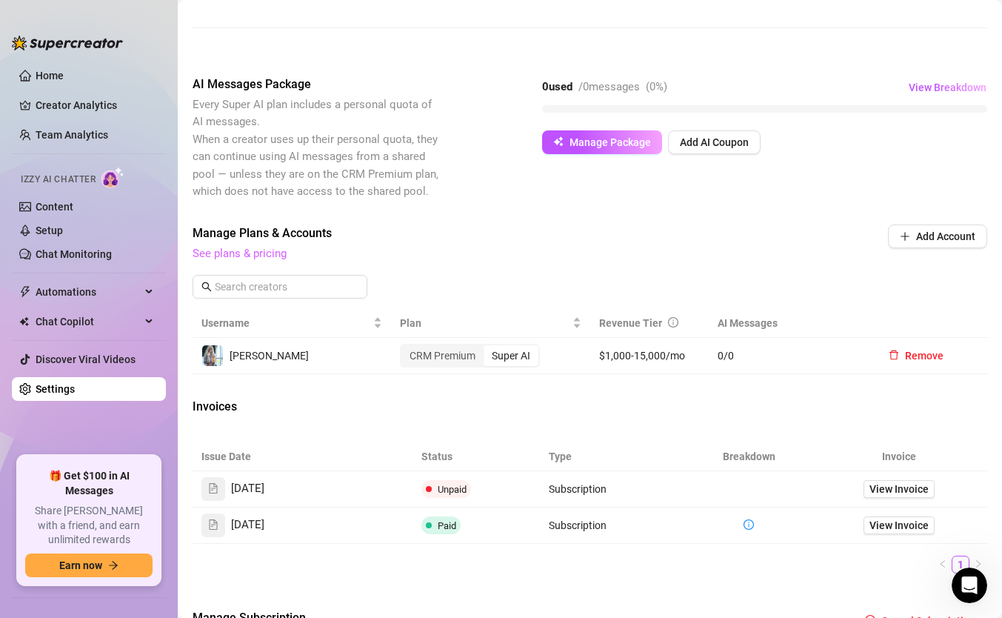
click at [246, 258] on link "See plans & pricing" at bounding box center [240, 253] width 94 height 13
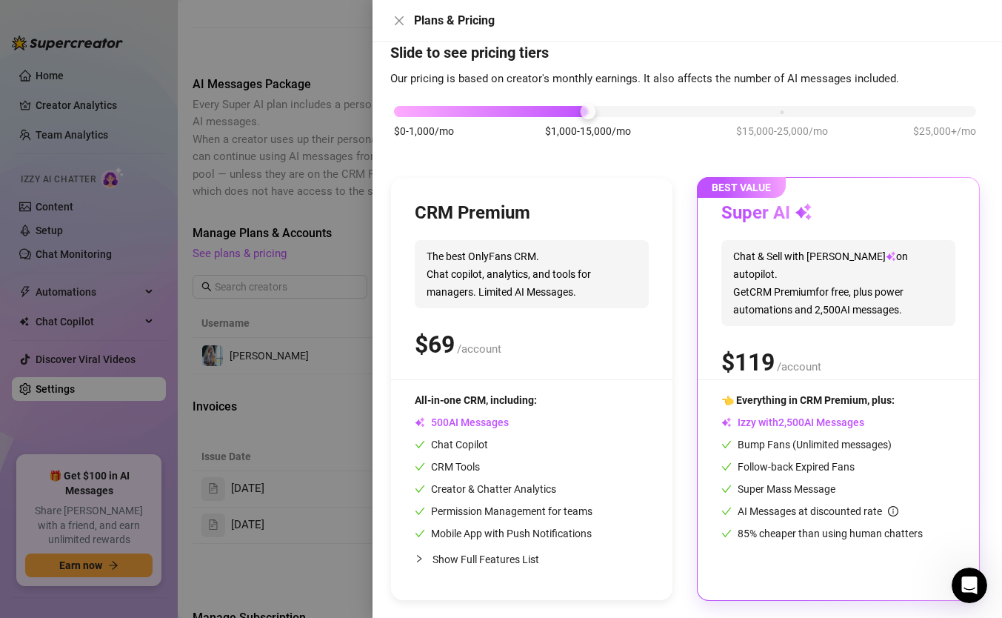
scroll to position [39, 0]
click at [299, 383] on div at bounding box center [501, 309] width 1002 height 618
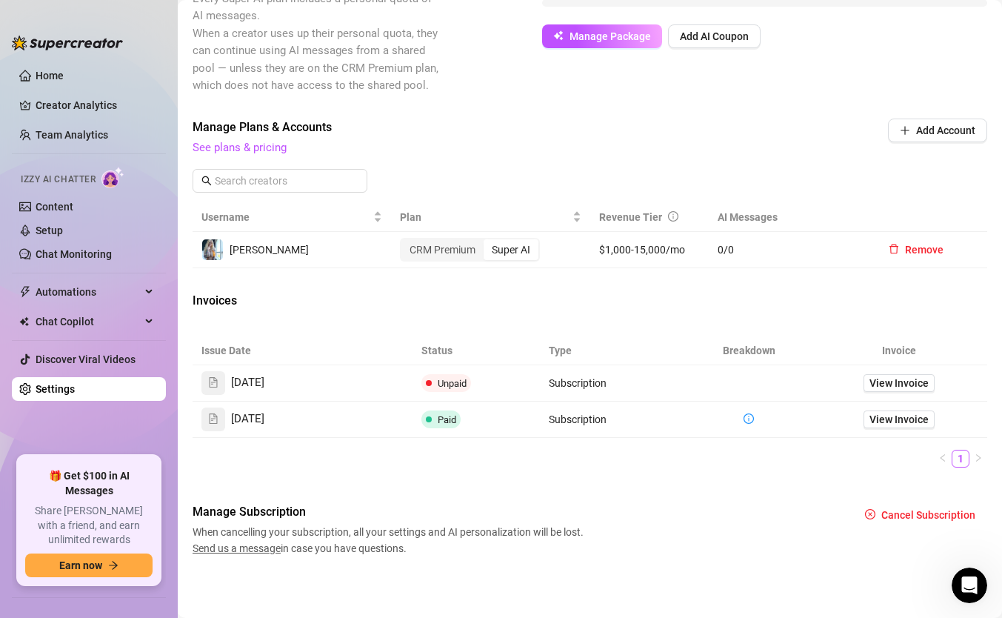
scroll to position [0, 0]
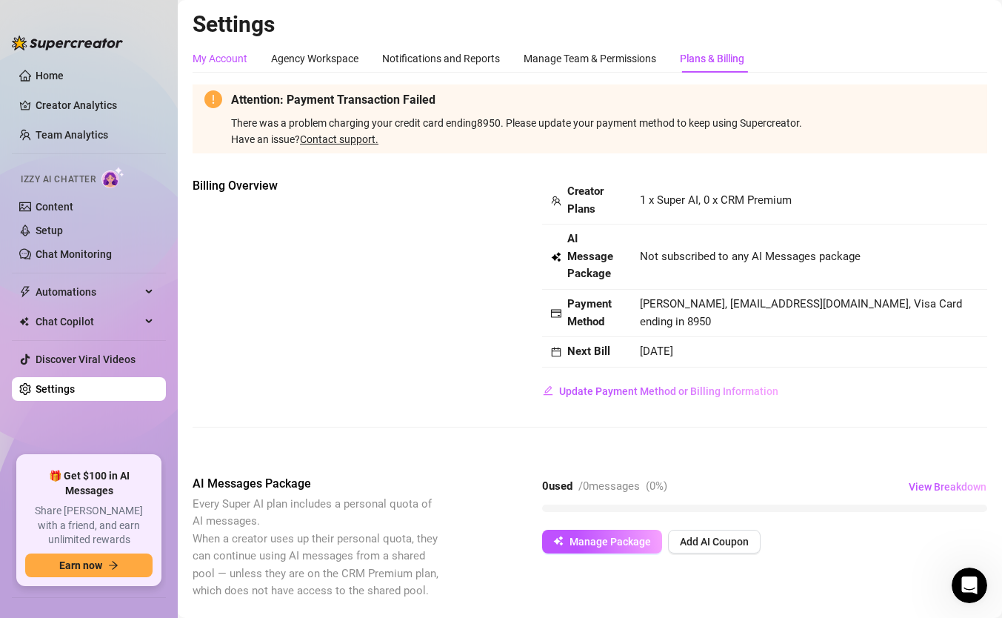
click at [213, 64] on div "My Account" at bounding box center [220, 58] width 55 height 16
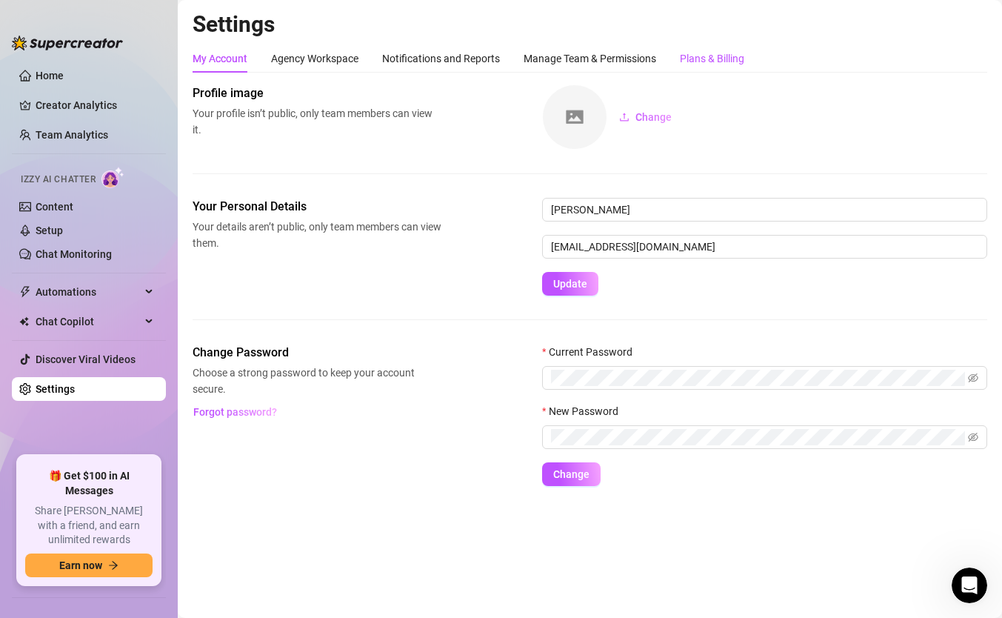
click at [703, 54] on div "Plans & Billing" at bounding box center [712, 58] width 64 height 16
